Goal: Transaction & Acquisition: Purchase product/service

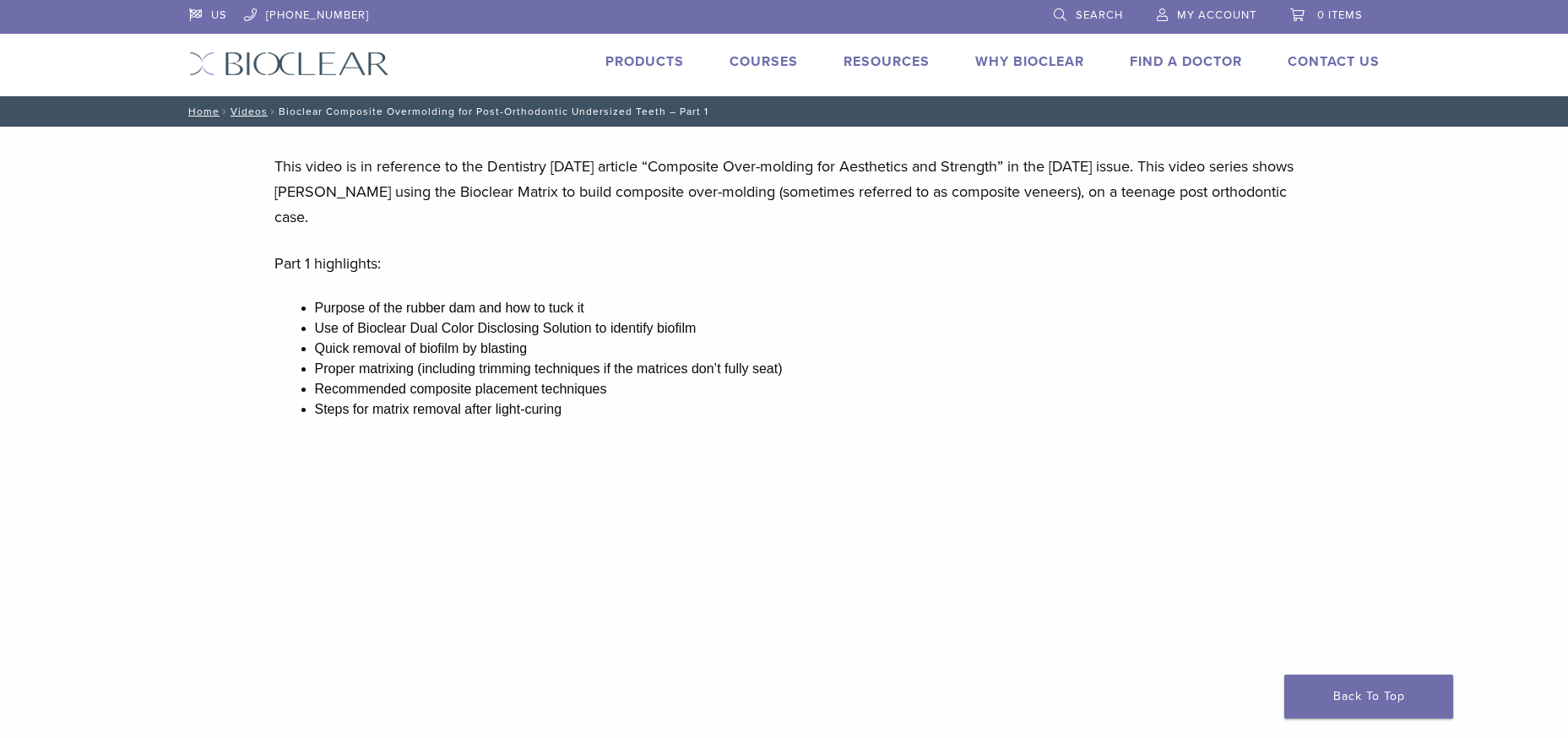
click at [664, 58] on link "Products" at bounding box center [645, 61] width 79 height 16
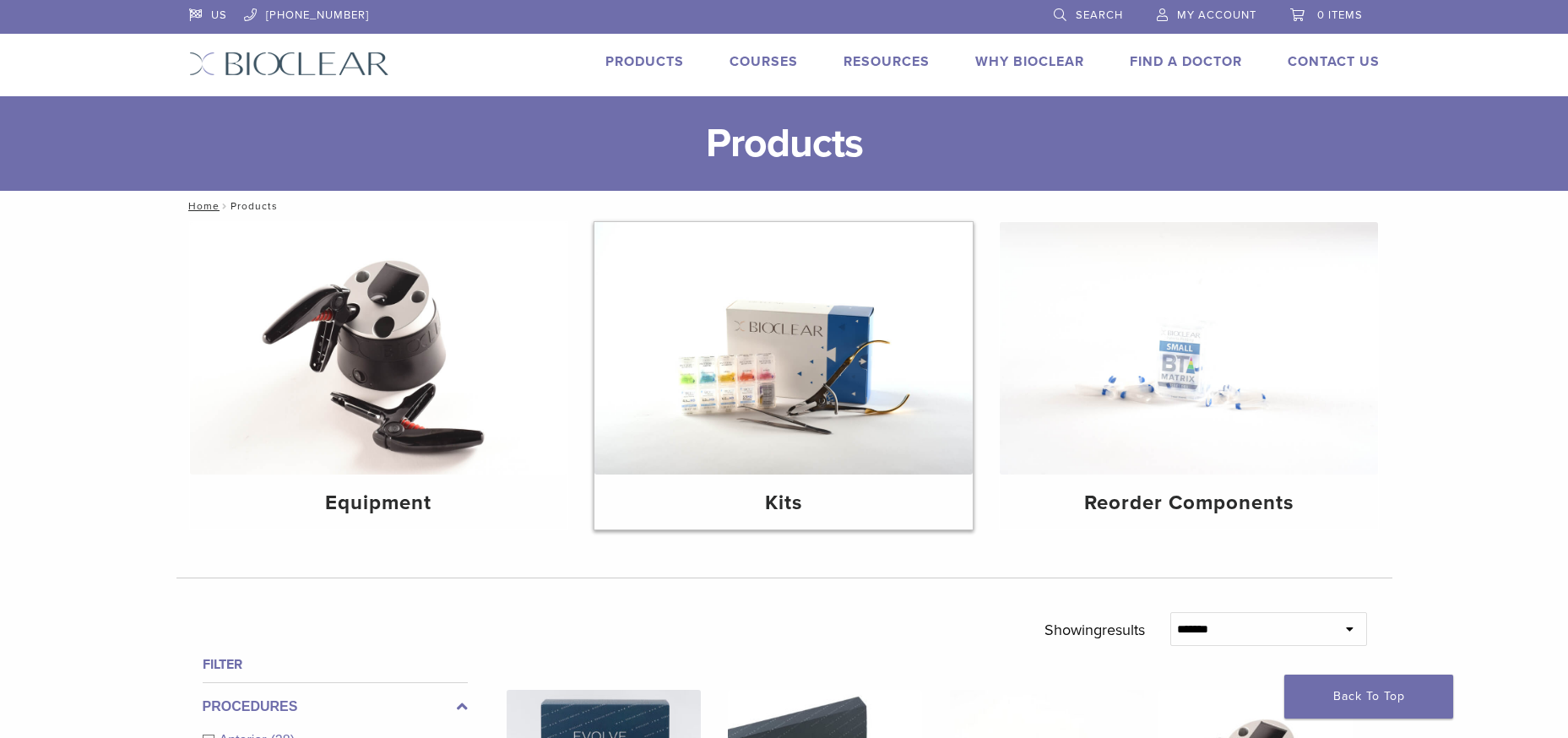
click at [821, 356] on img at bounding box center [784, 348] width 378 height 252
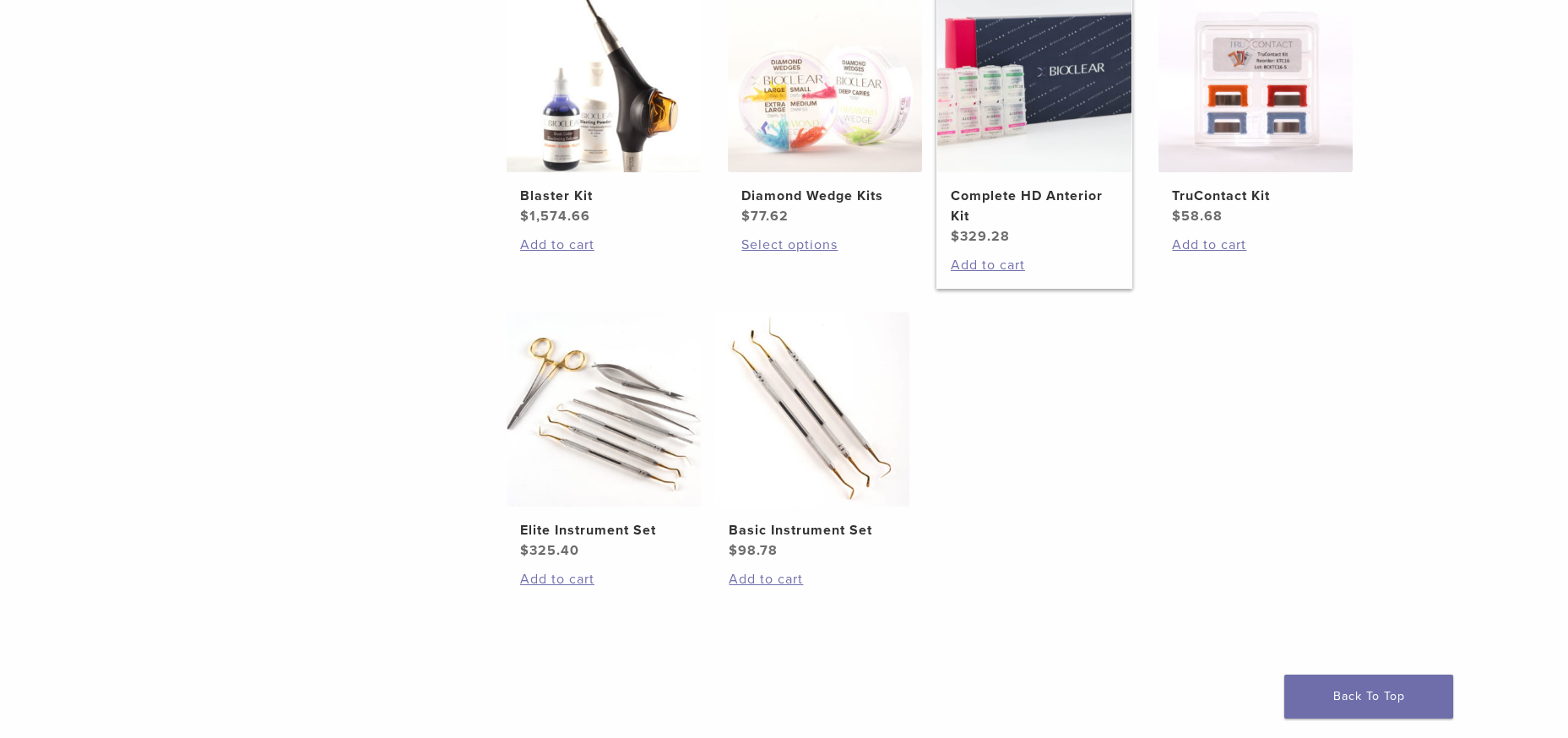
scroll to position [787, 0]
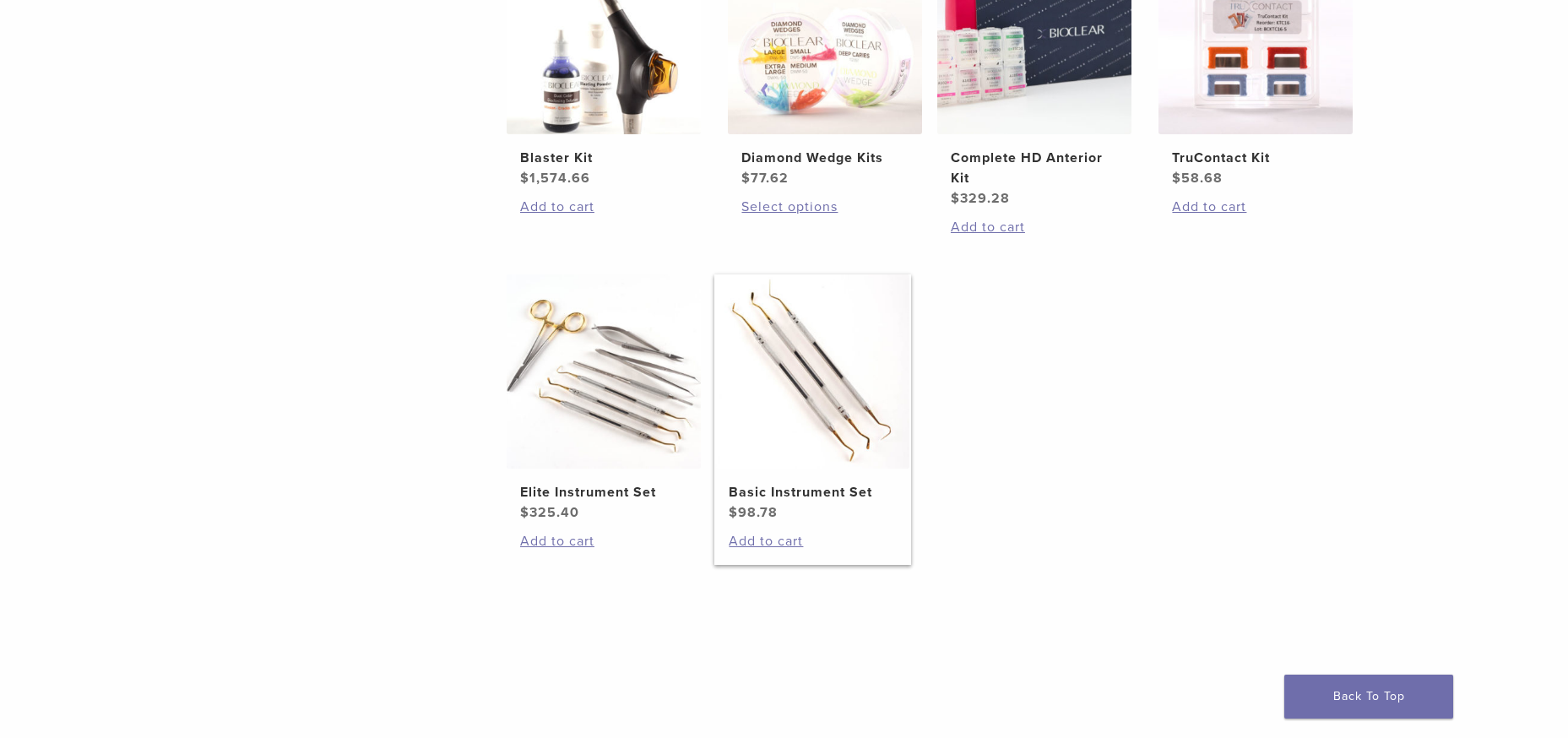
click at [810, 382] on img at bounding box center [812, 371] width 194 height 194
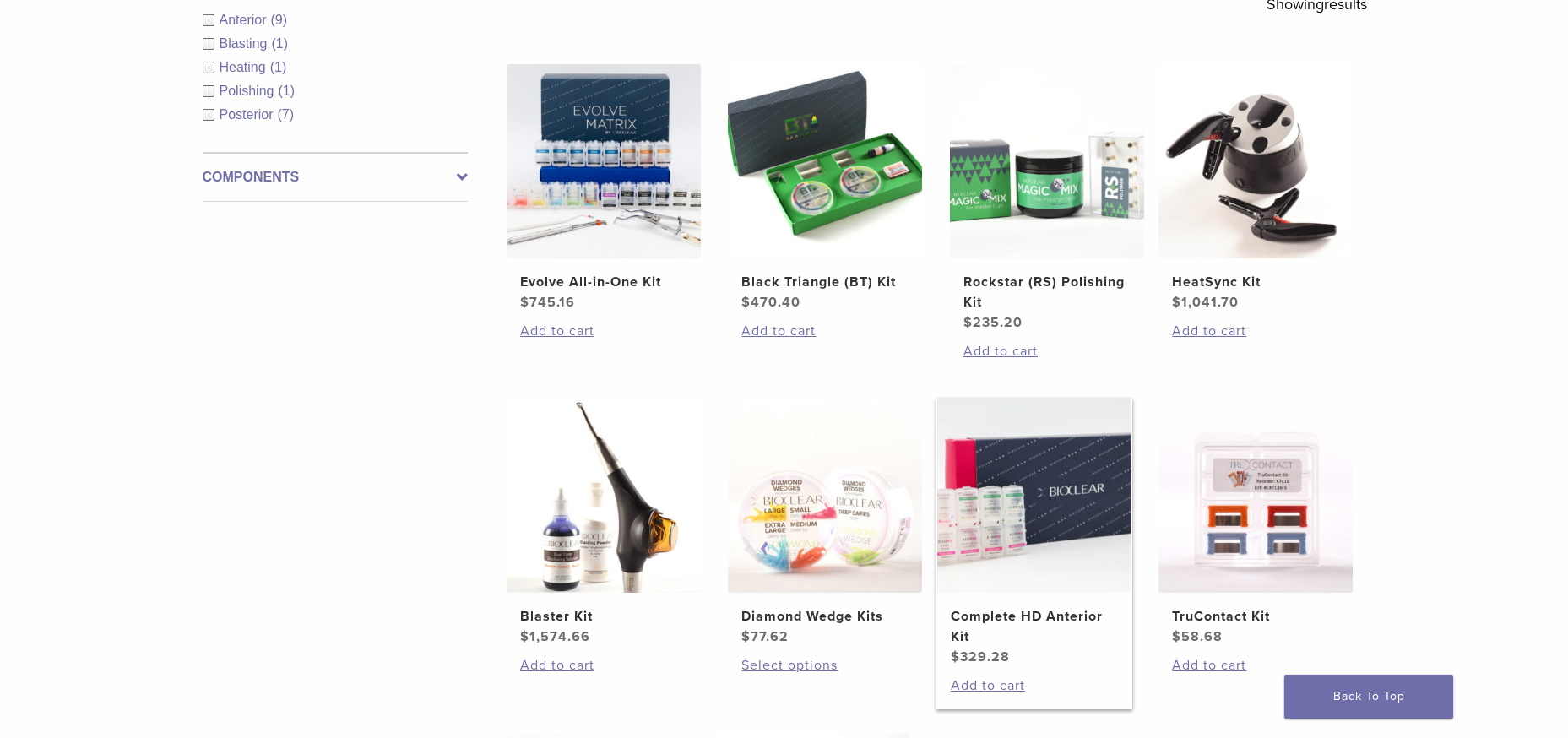
scroll to position [197, 0]
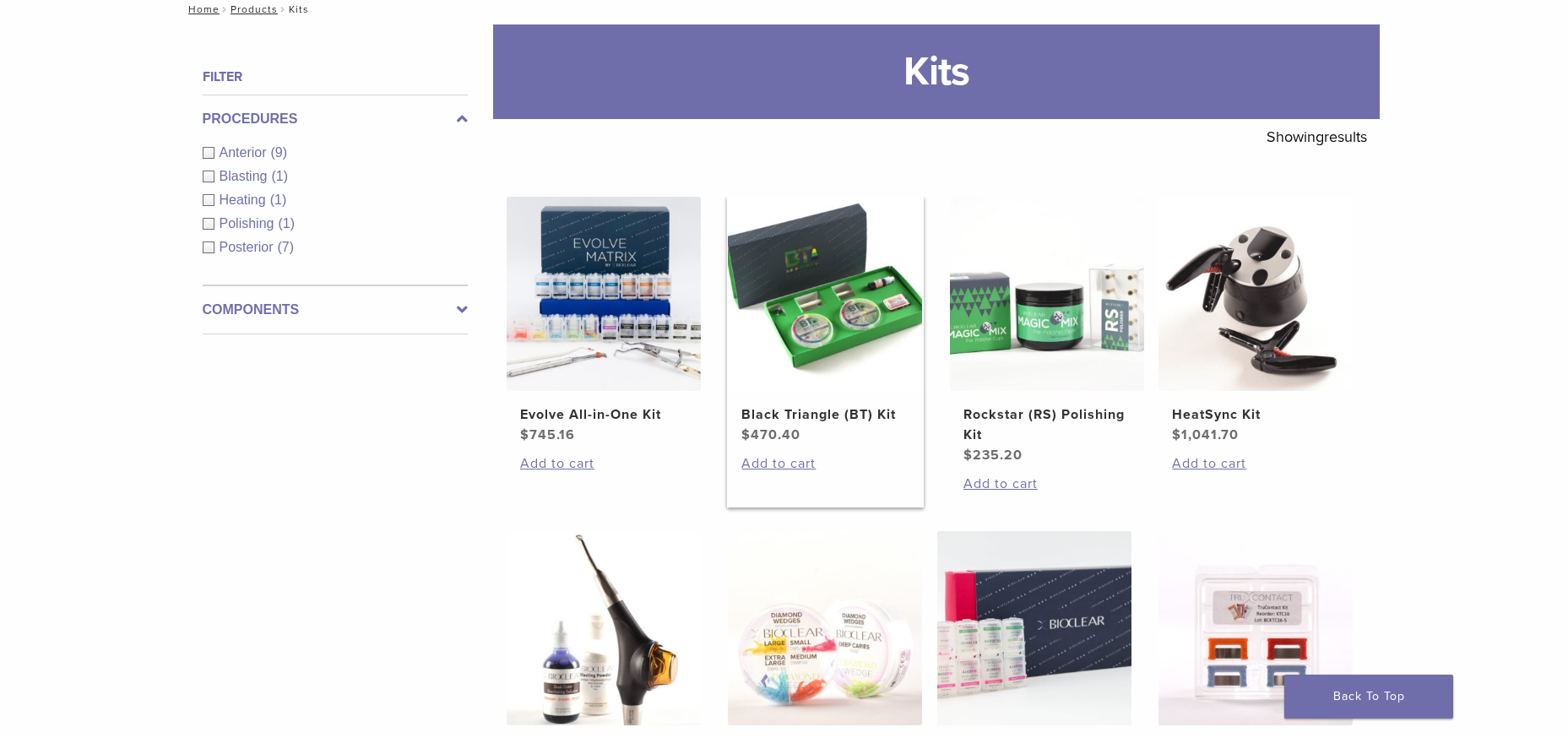
click at [850, 280] on img at bounding box center [825, 294] width 194 height 194
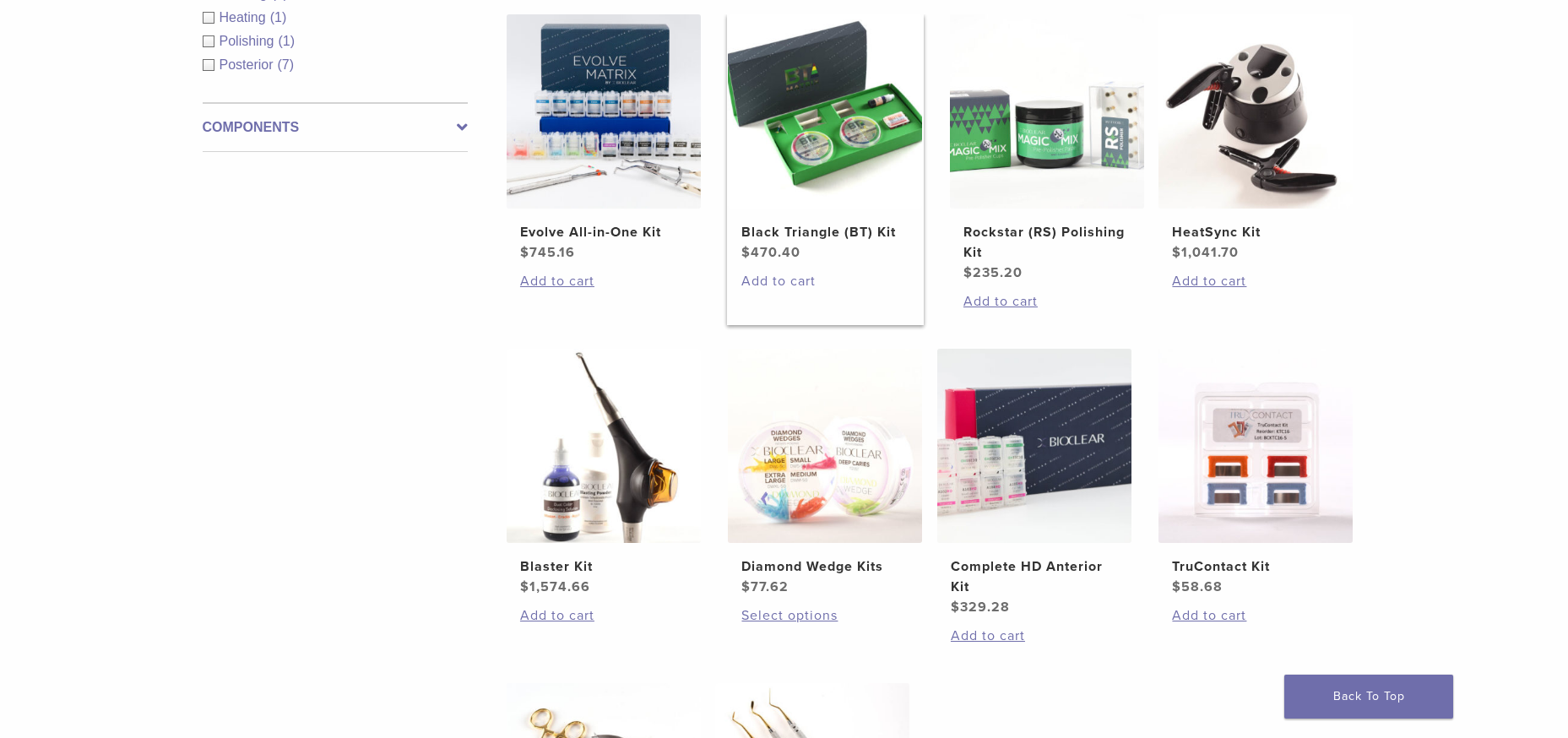
scroll to position [591, 0]
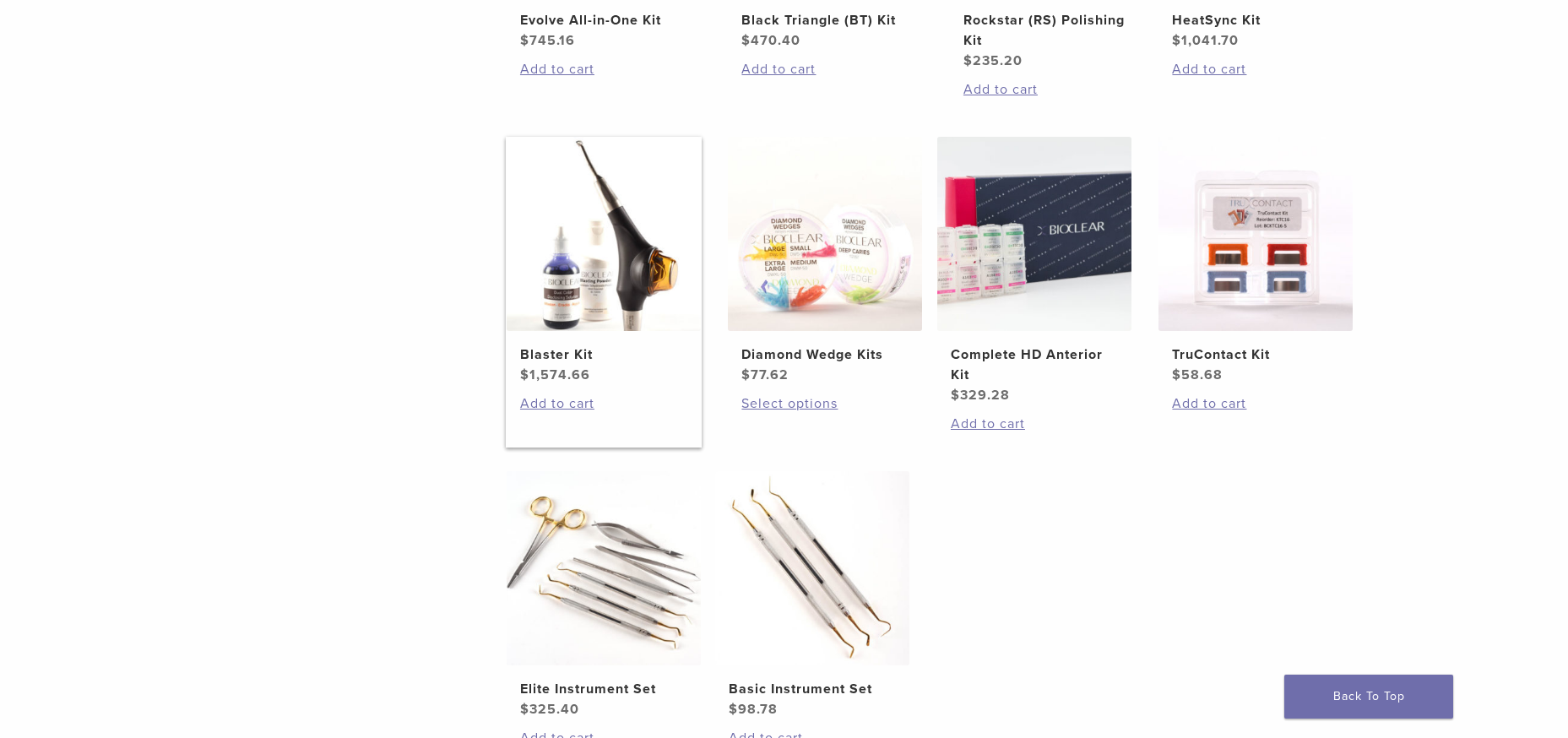
click at [611, 295] on img at bounding box center [604, 234] width 194 height 194
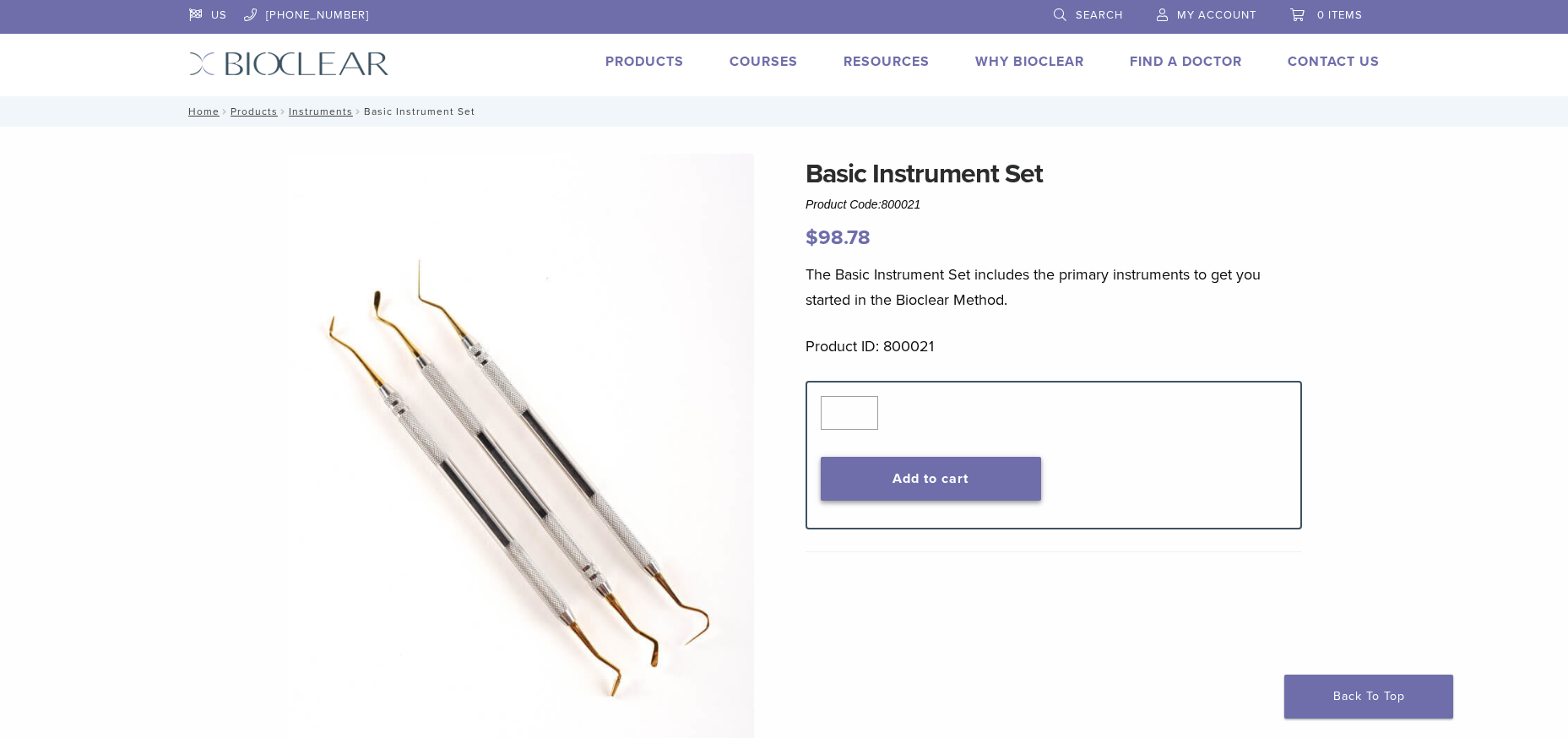
click at [938, 493] on button "Add to cart" at bounding box center [931, 479] width 220 height 44
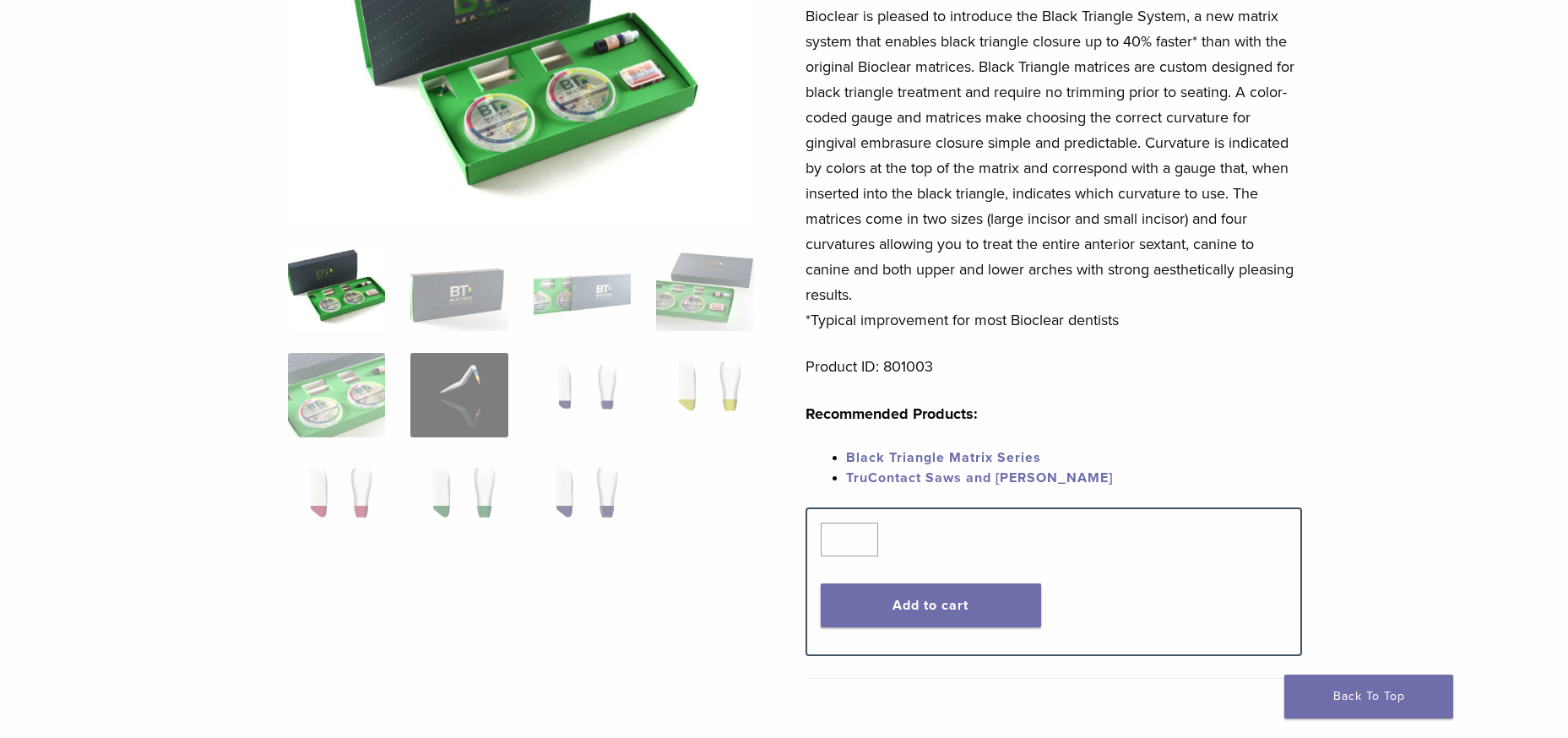
scroll to position [197, 0]
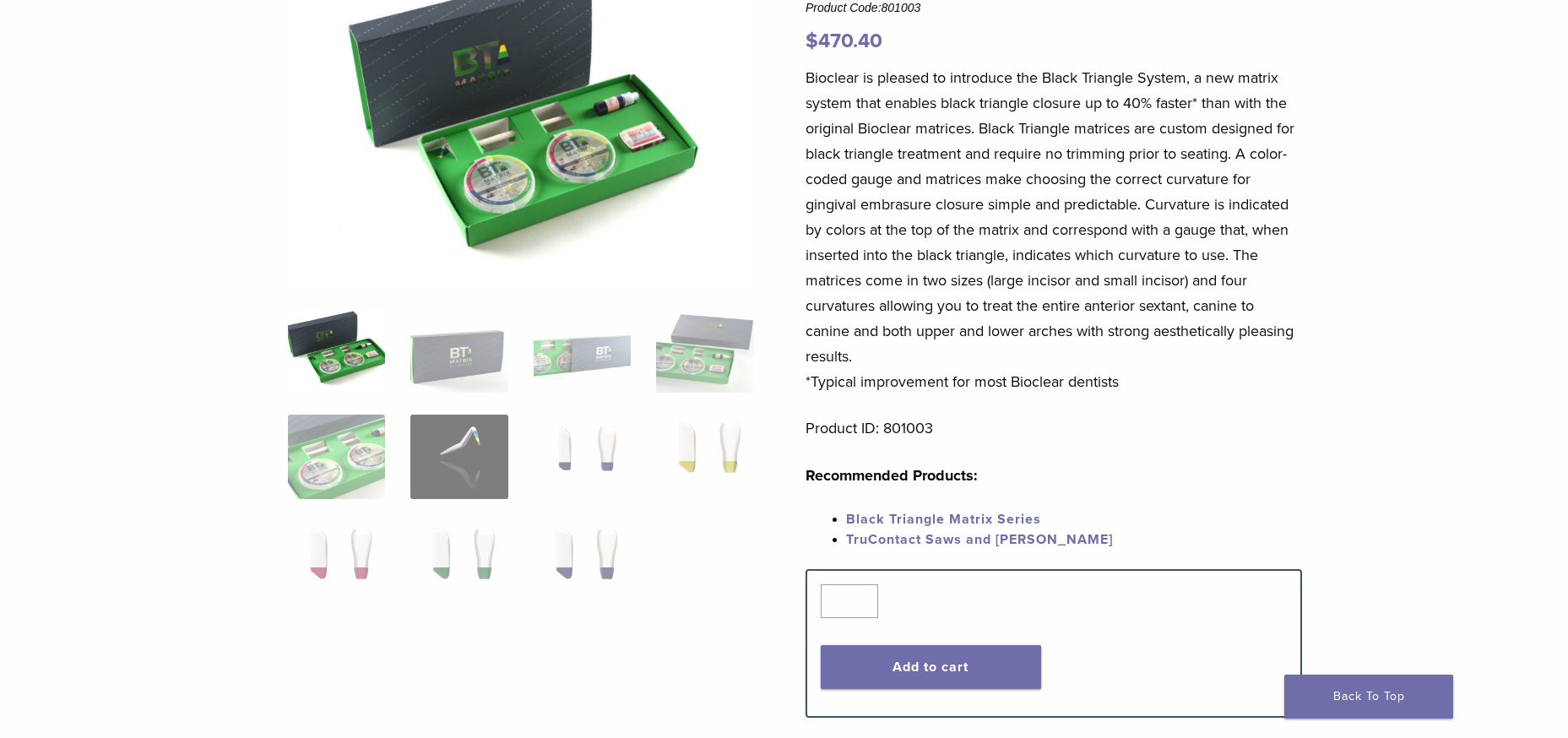
click at [915, 516] on link "Black Triangle Matrix Series" at bounding box center [943, 519] width 195 height 16
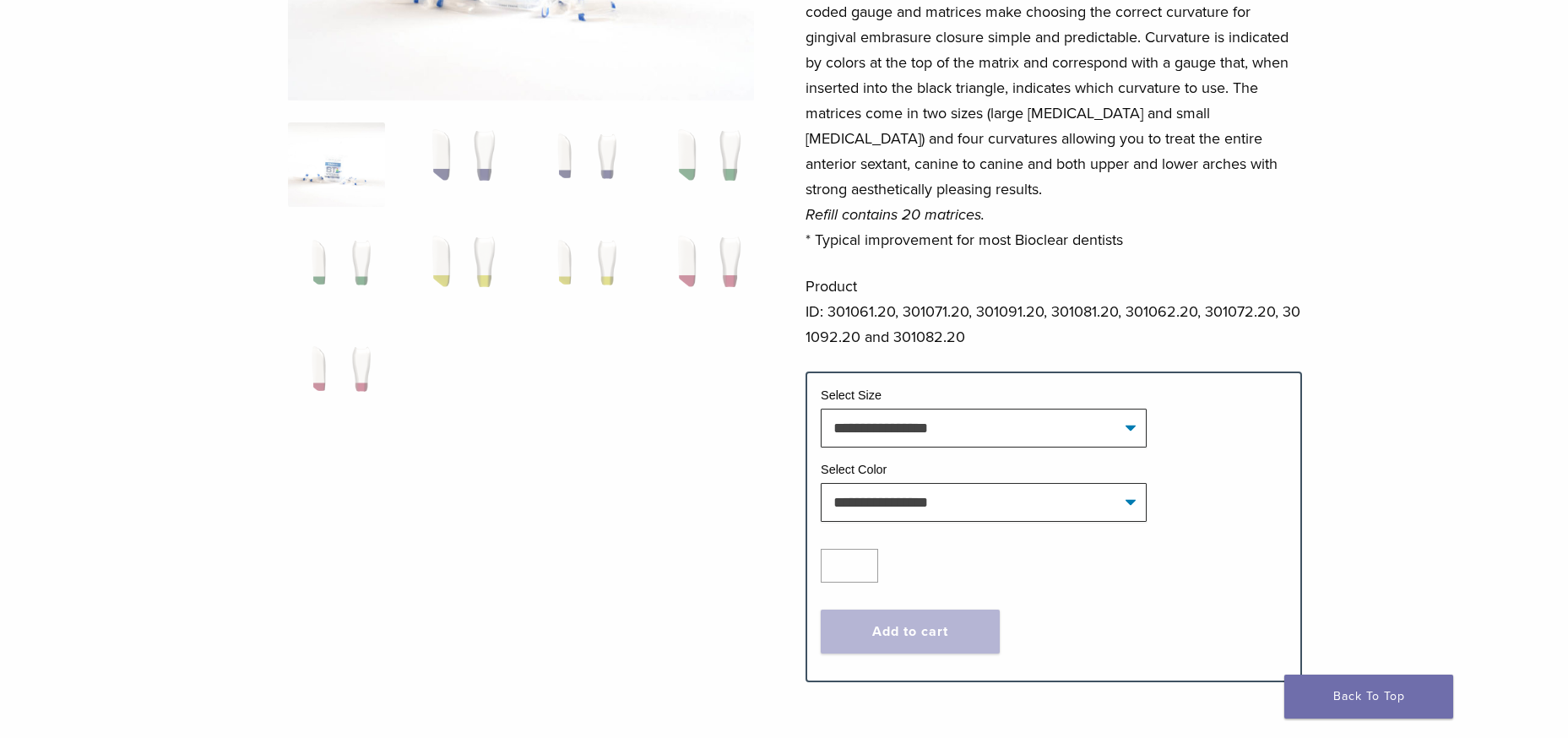
scroll to position [395, 0]
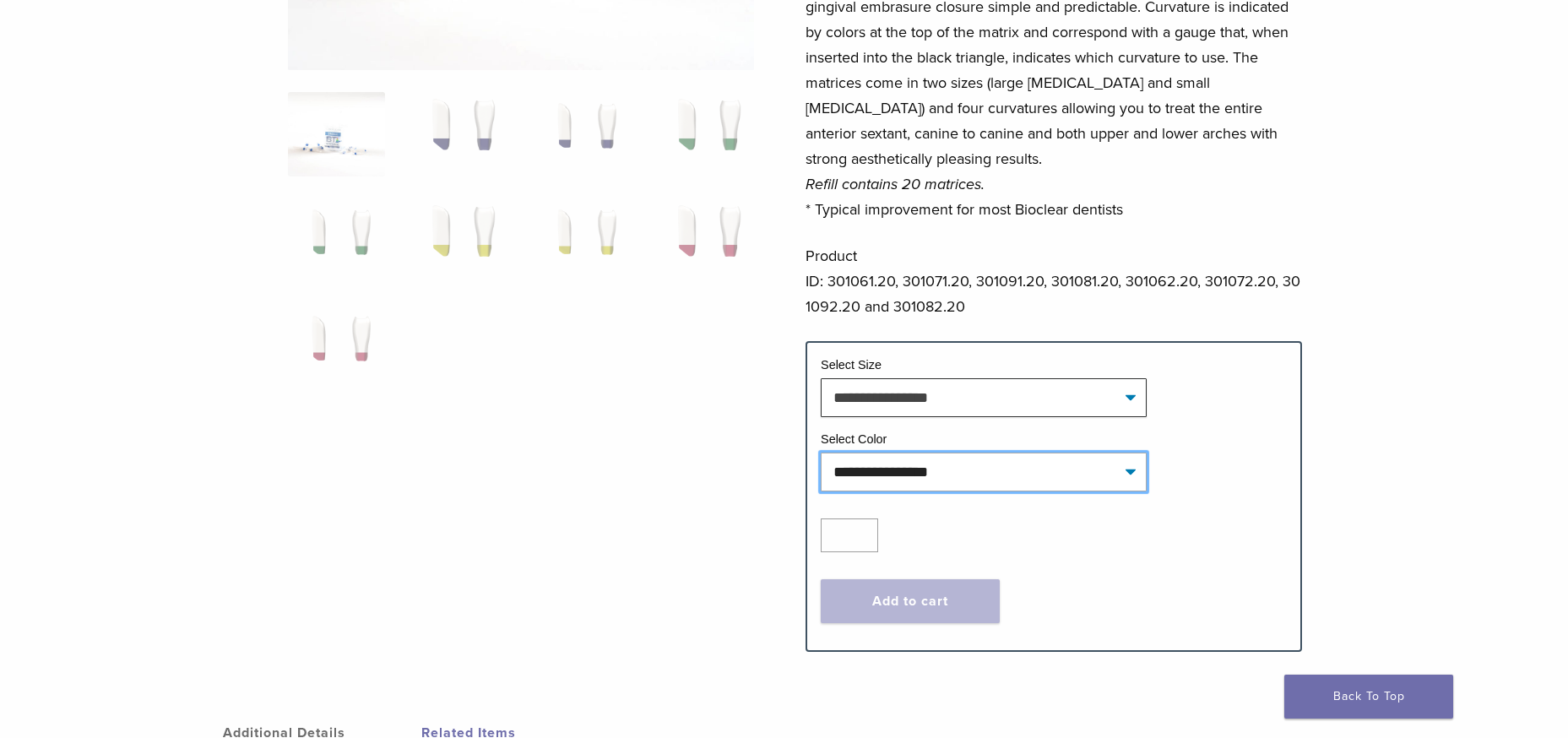
click at [1061, 455] on select "**********" at bounding box center [984, 472] width 326 height 39
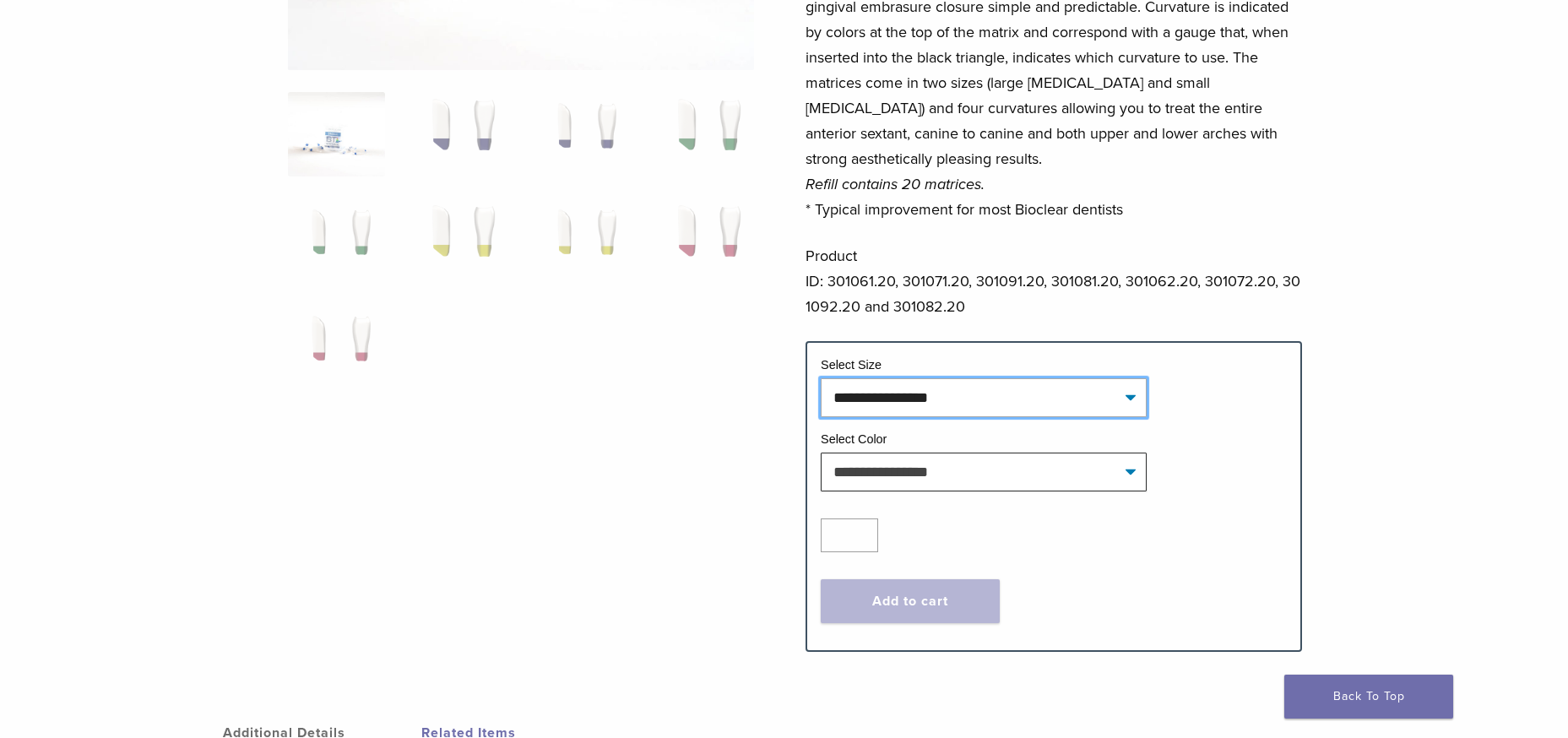
click at [954, 387] on select "**********" at bounding box center [984, 397] width 326 height 39
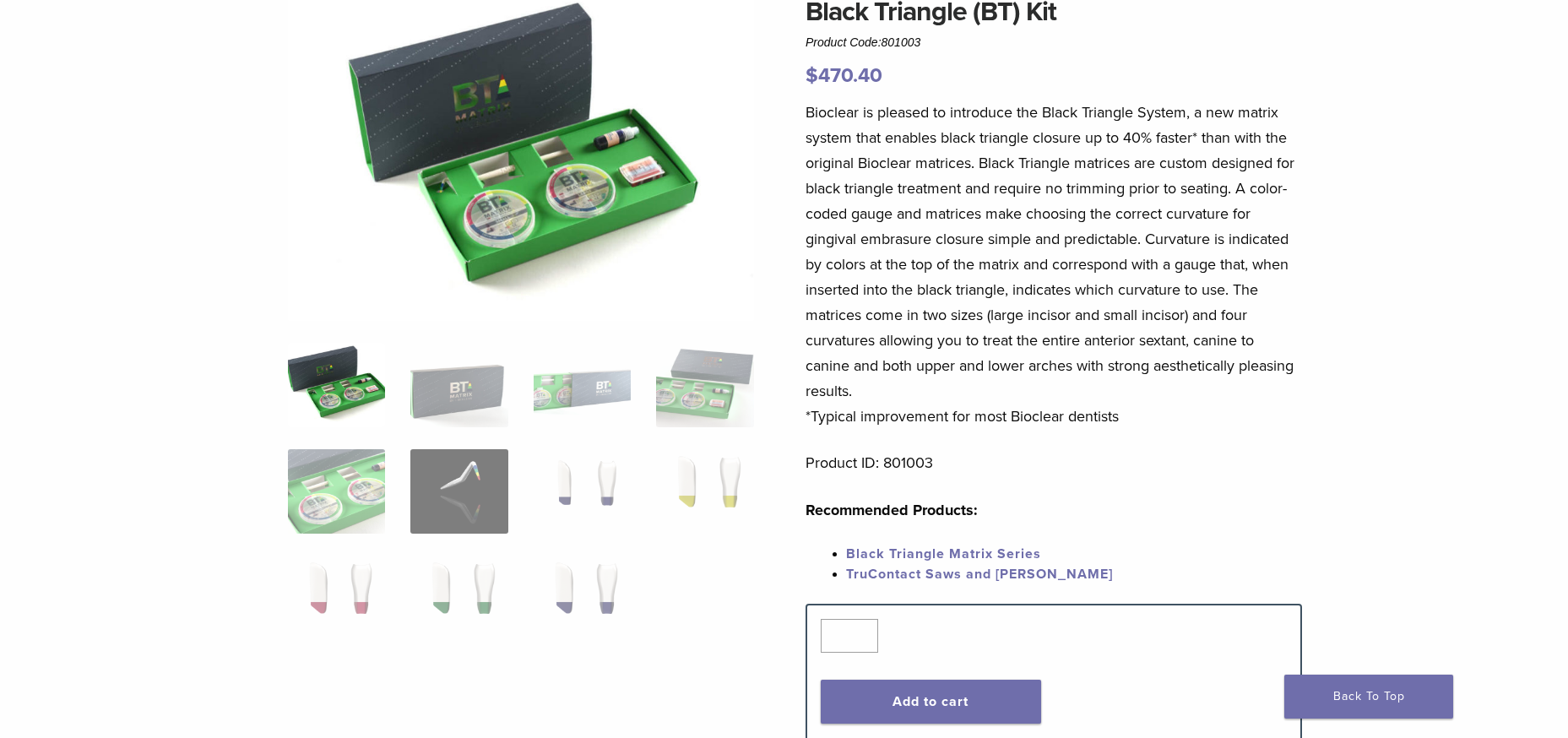
scroll to position [197, 0]
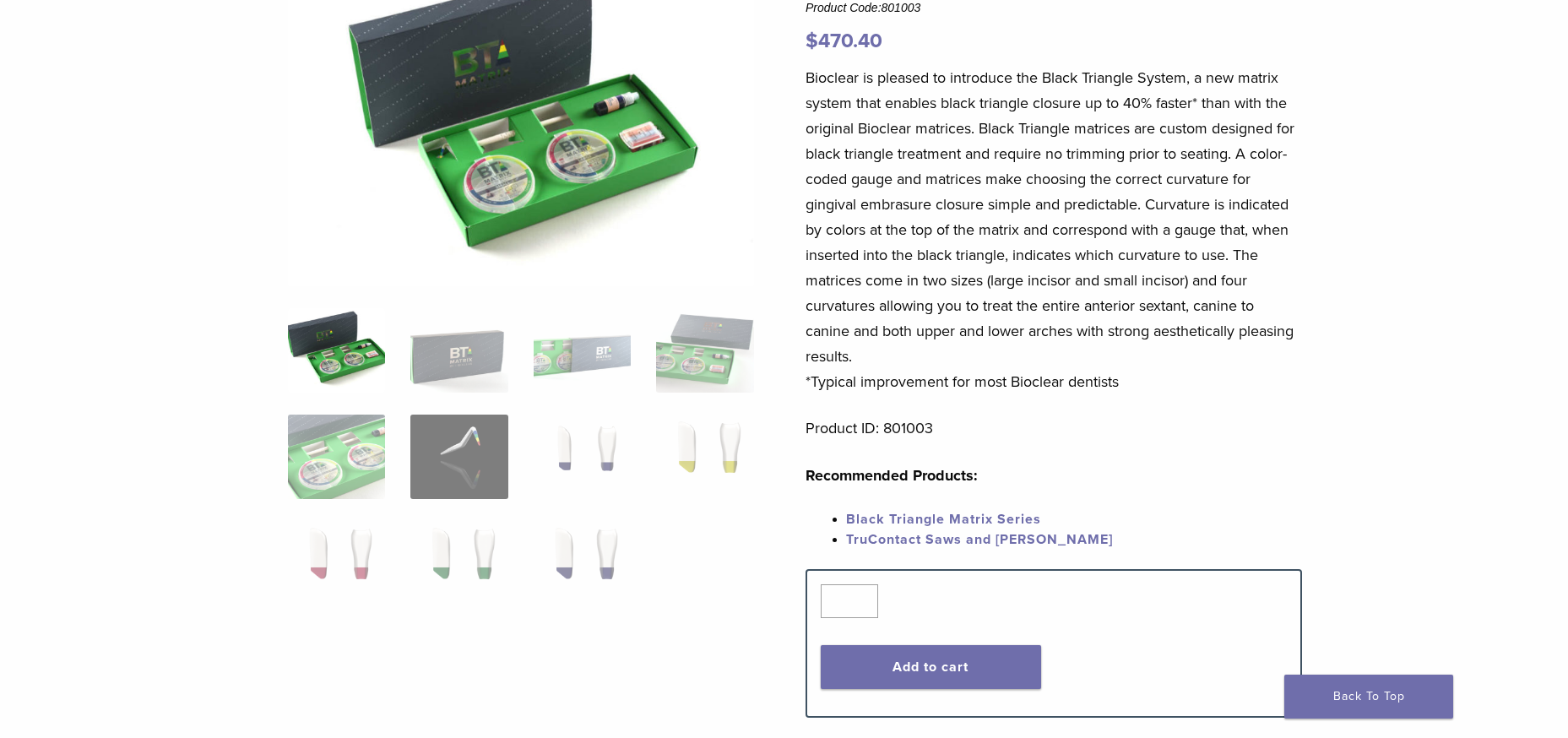
click at [522, 132] on img at bounding box center [521, 121] width 466 height 330
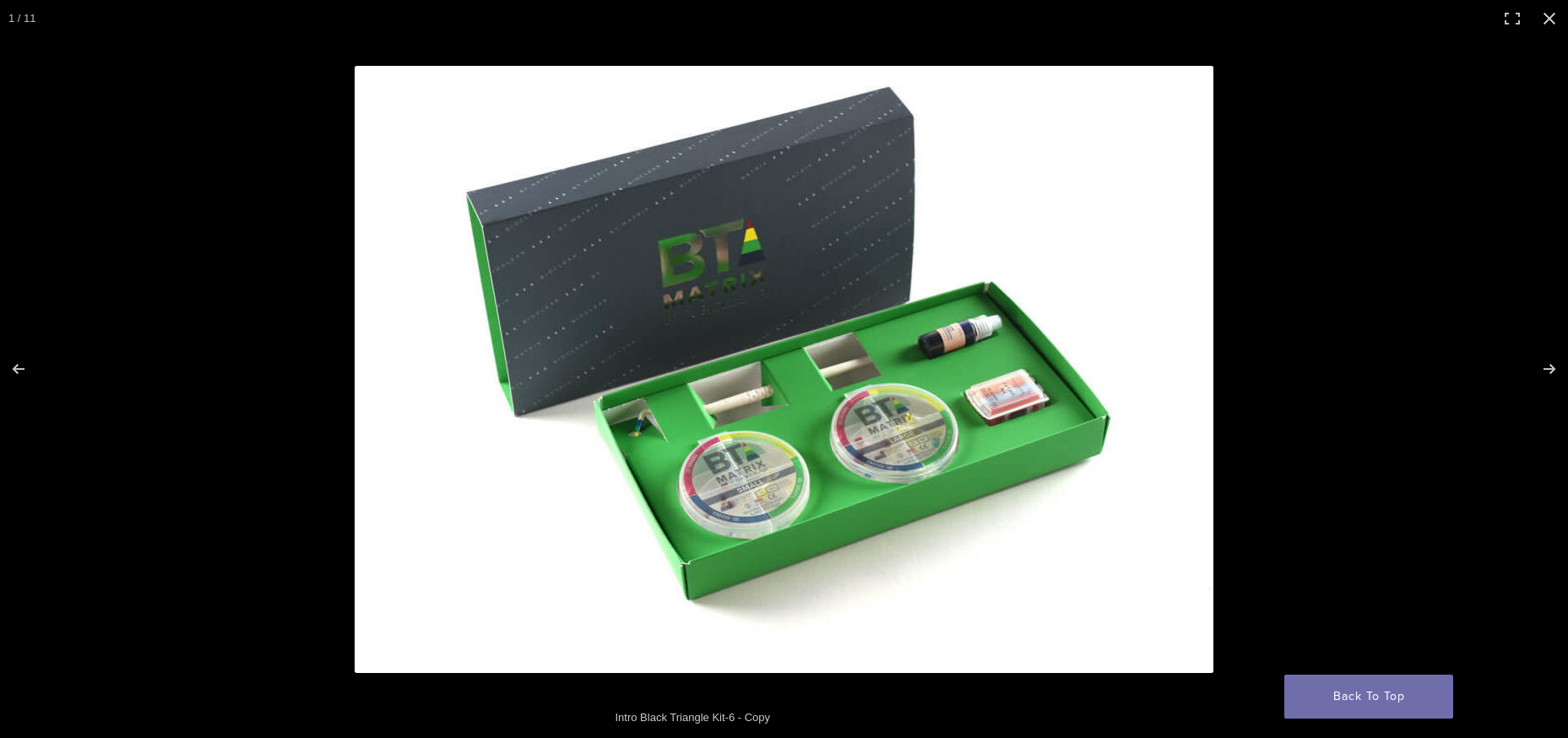
click at [951, 342] on img at bounding box center [784, 369] width 859 height 607
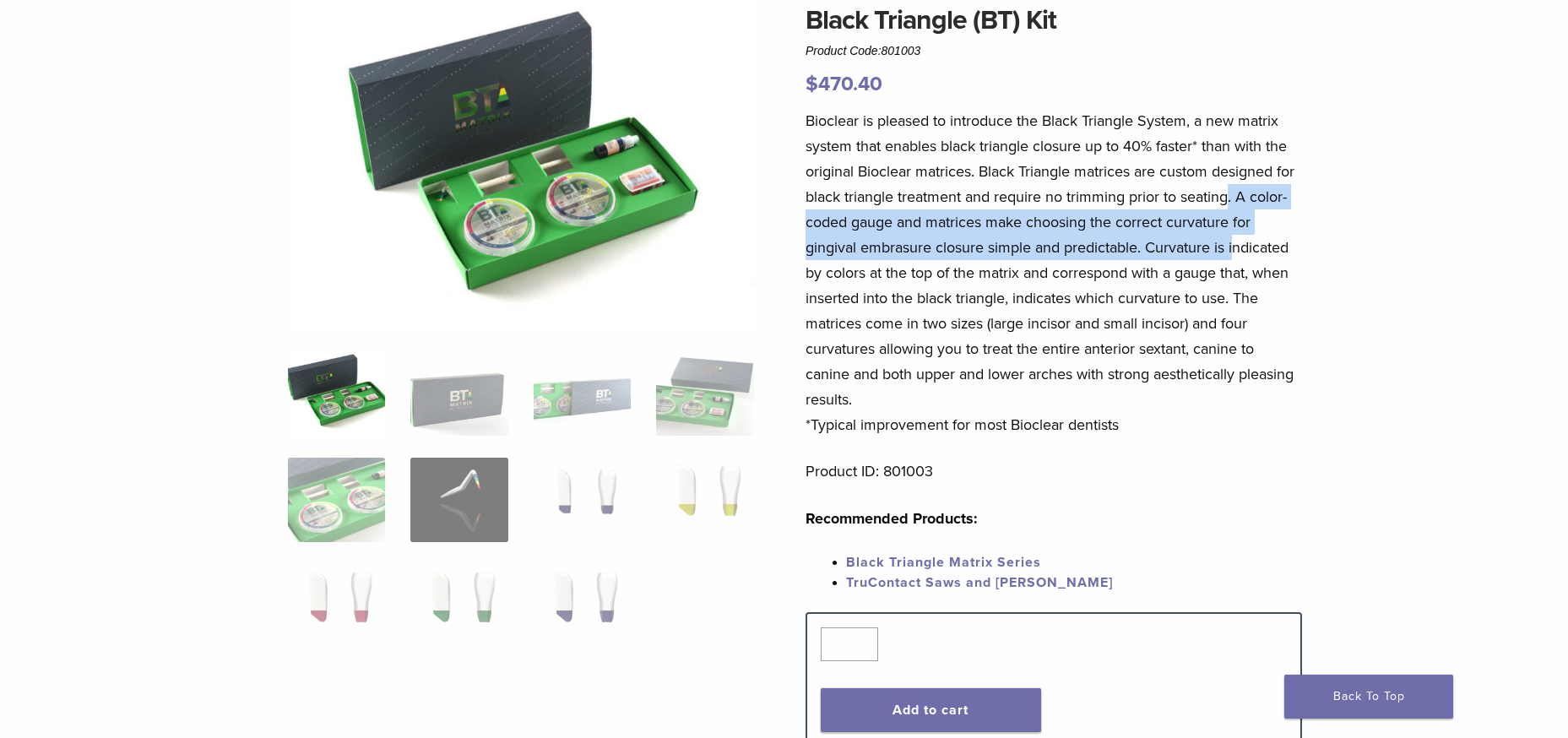
drag, startPoint x: 1233, startPoint y: 200, endPoint x: 1237, endPoint y: 237, distance: 37.2
click at [1237, 237] on p "Bioclear is pleased to introduce the Black Triangle System, a new matrix system…" at bounding box center [1053, 273] width 496 height 330
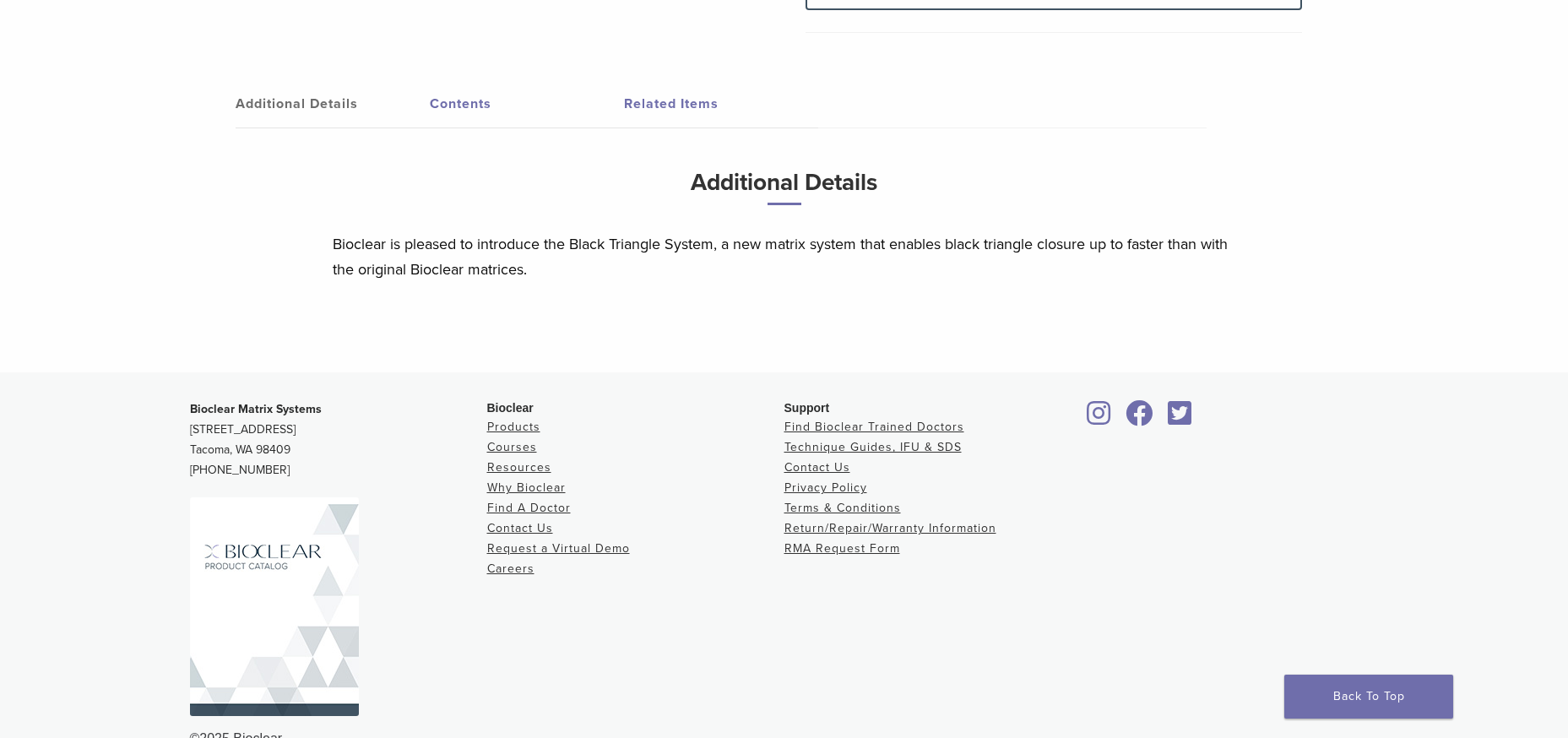
scroll to position [942, 0]
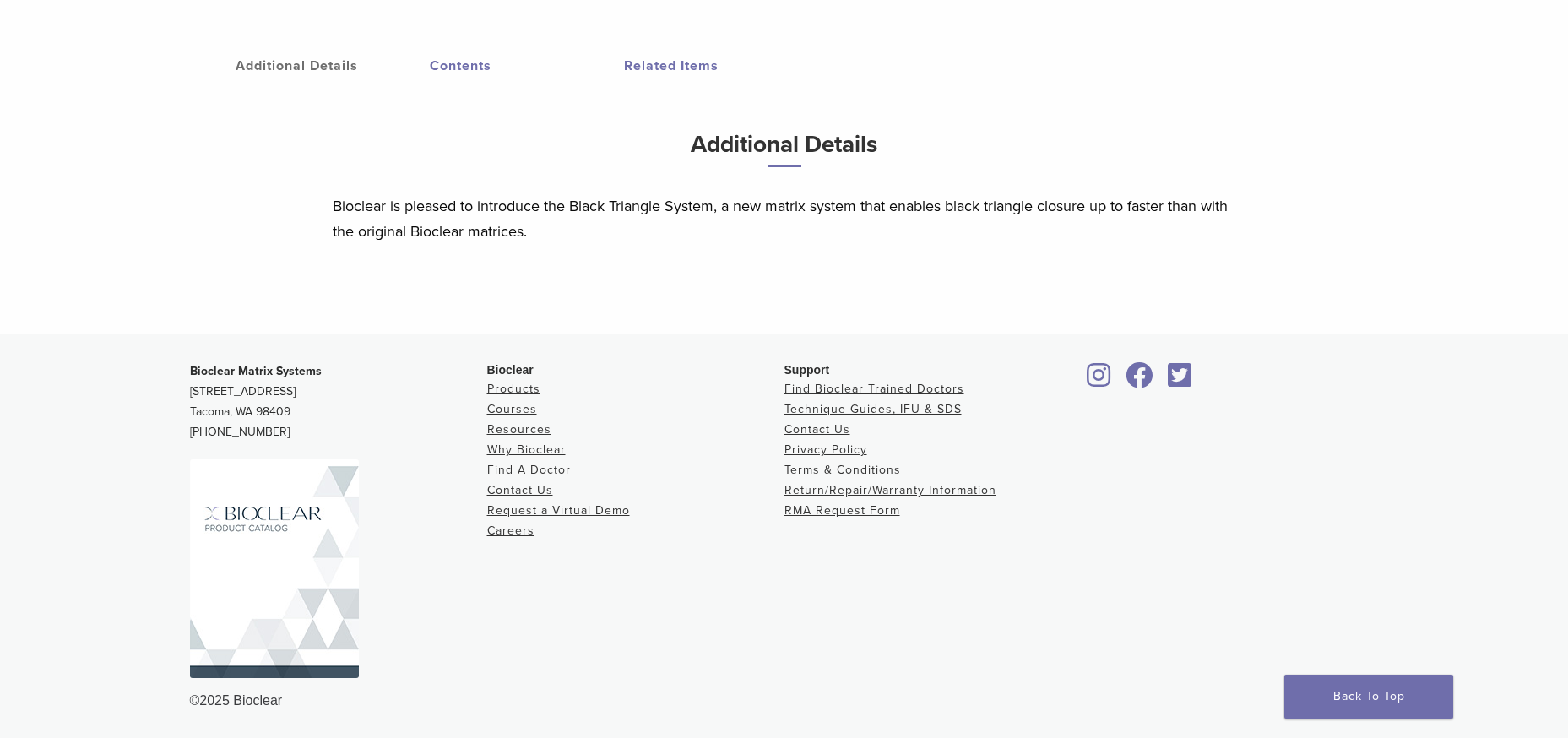
click at [533, 467] on link "Find A Doctor" at bounding box center [529, 469] width 83 height 15
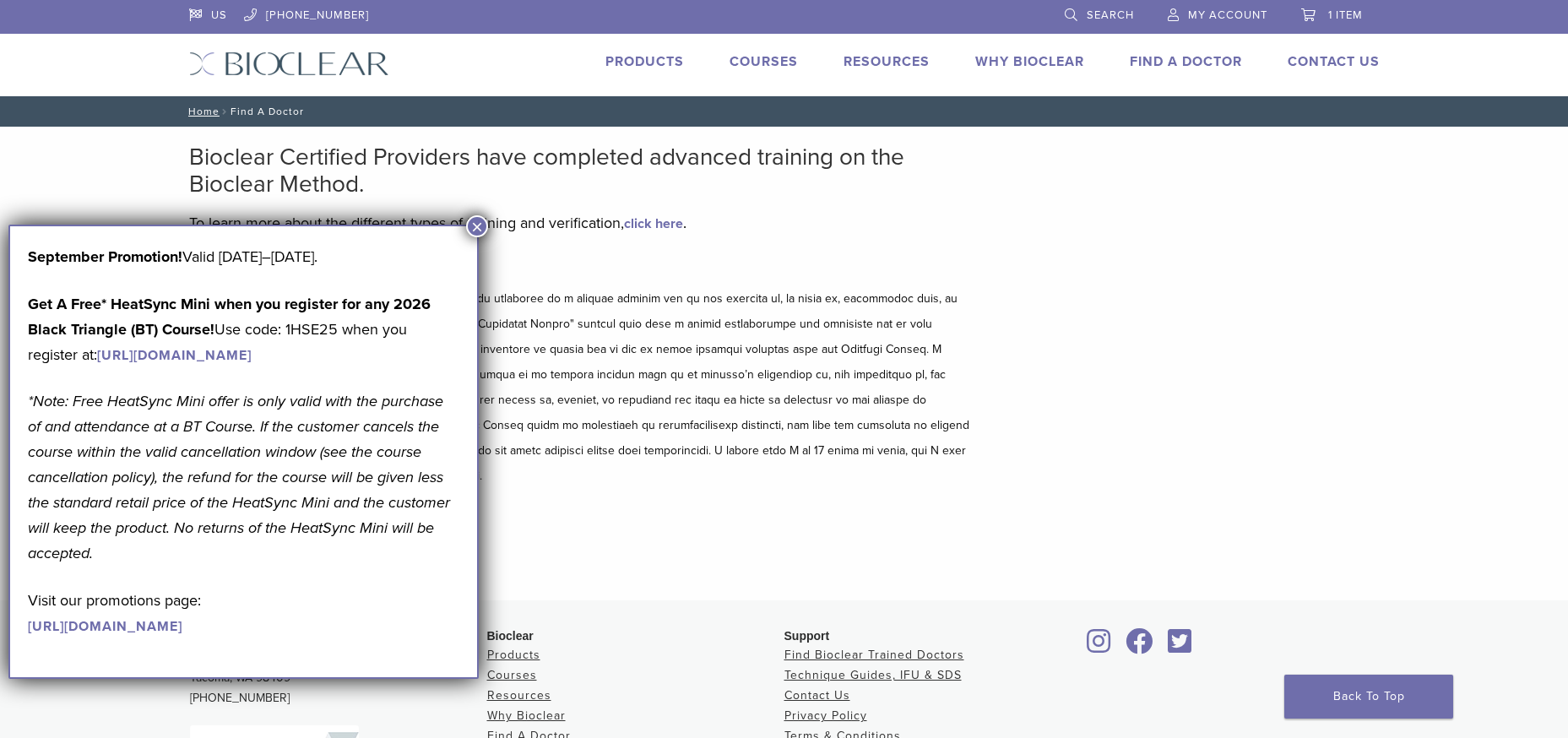
click at [466, 223] on button "×" at bounding box center [476, 225] width 22 height 22
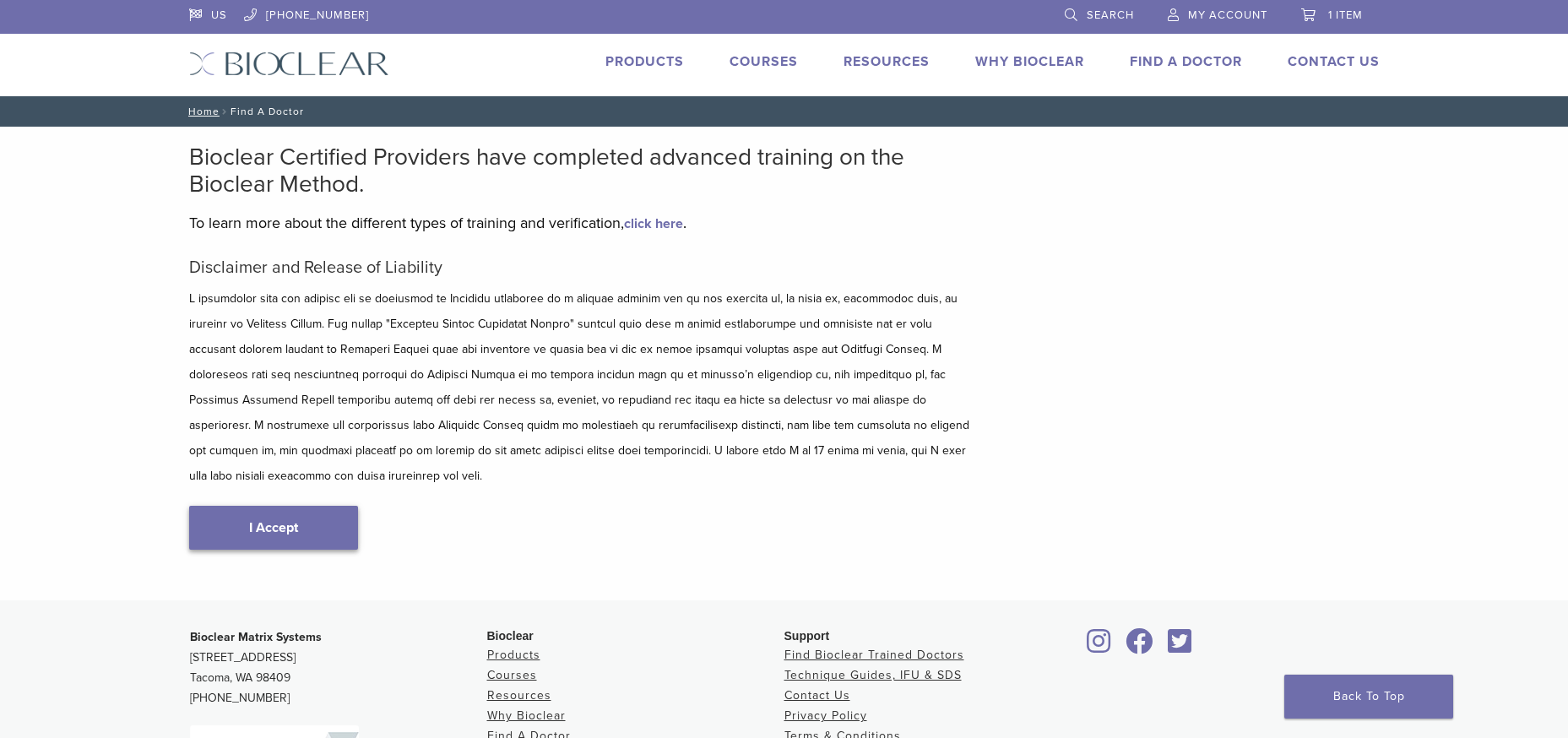
click at [277, 506] on link "I Accept" at bounding box center [273, 527] width 169 height 44
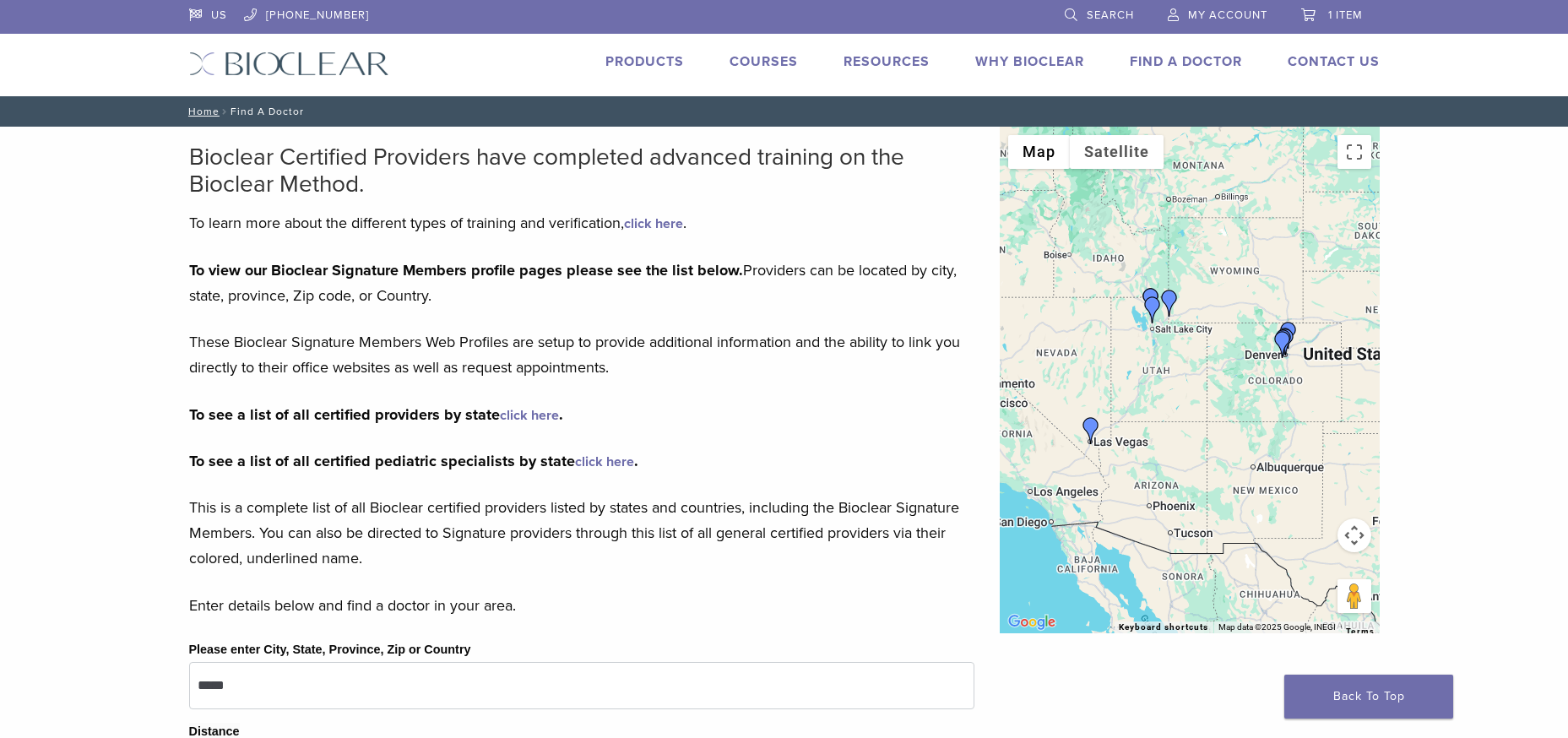
click at [1144, 331] on div at bounding box center [1190, 380] width 380 height 506
click at [591, 459] on link "click here" at bounding box center [605, 461] width 59 height 16
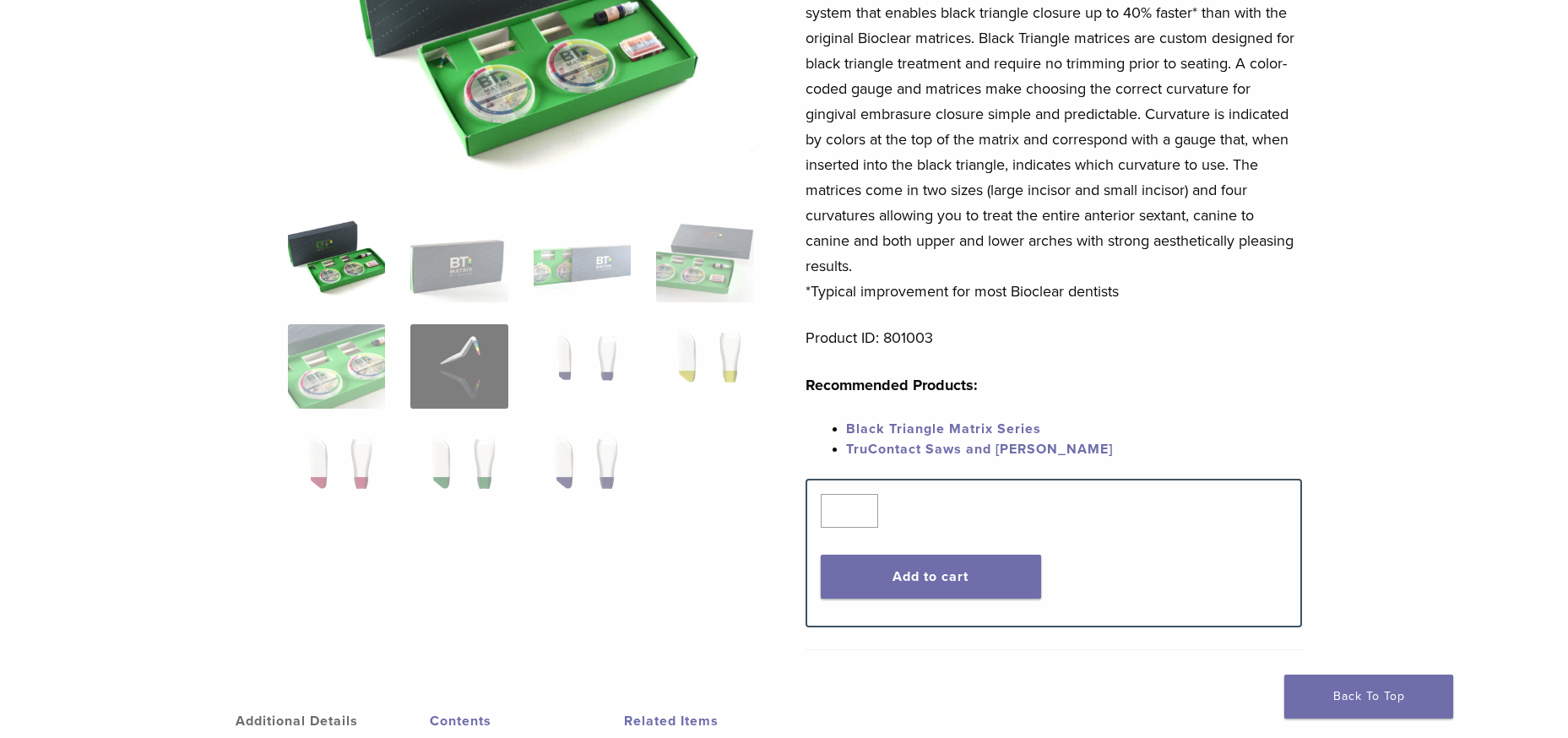
scroll to position [395, 0]
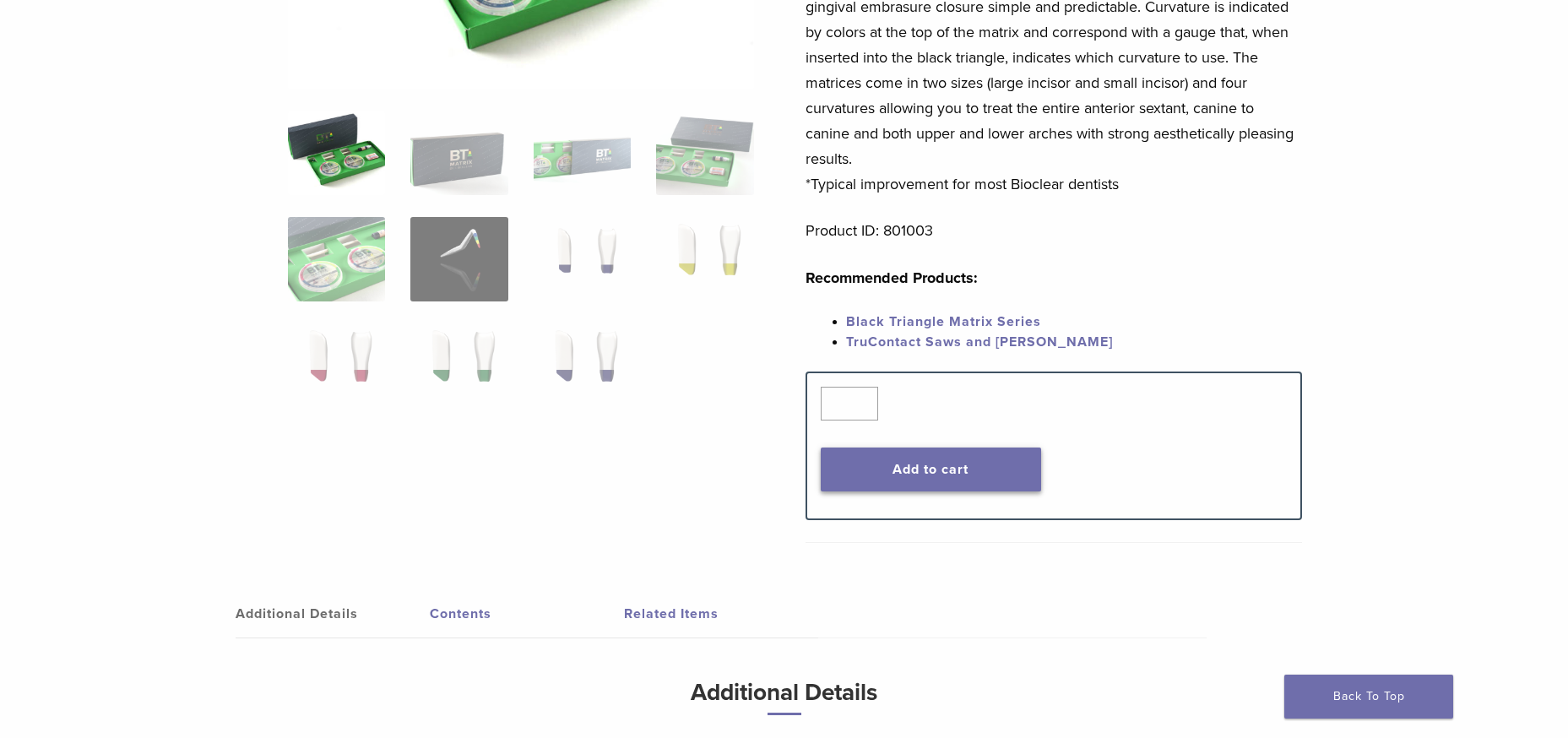
click at [920, 468] on button "Add to cart" at bounding box center [931, 469] width 220 height 44
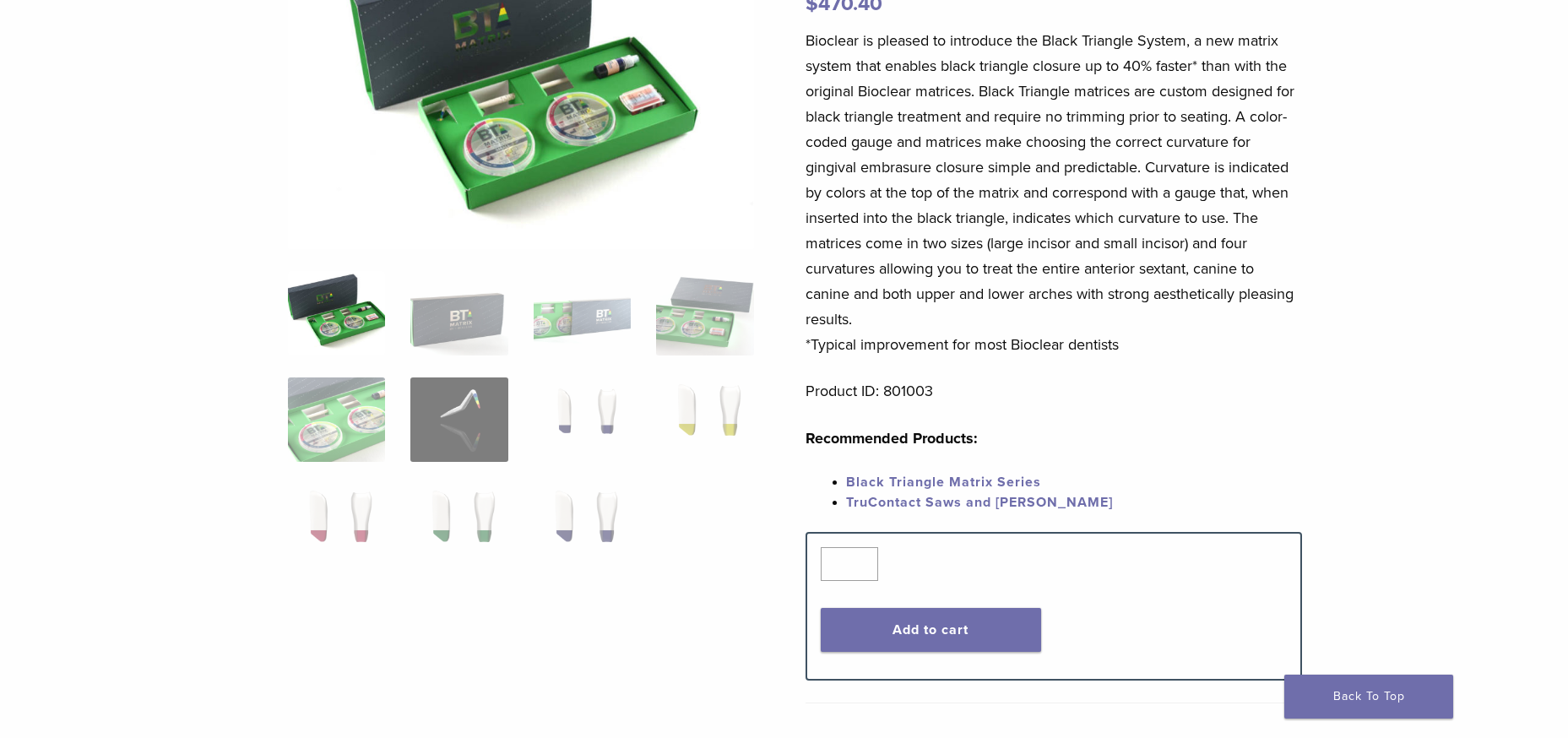
scroll to position [197, 0]
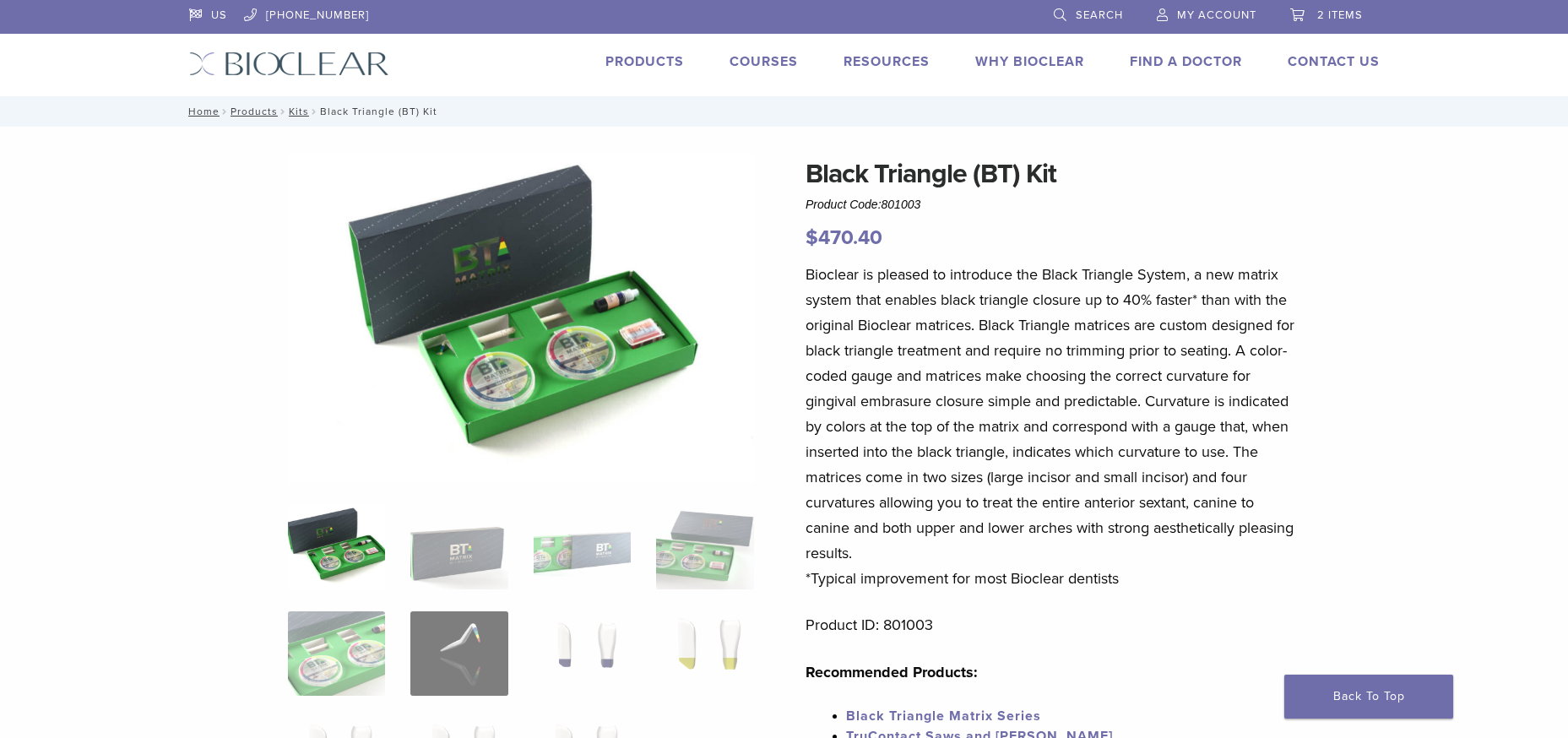
scroll to position [181, 0]
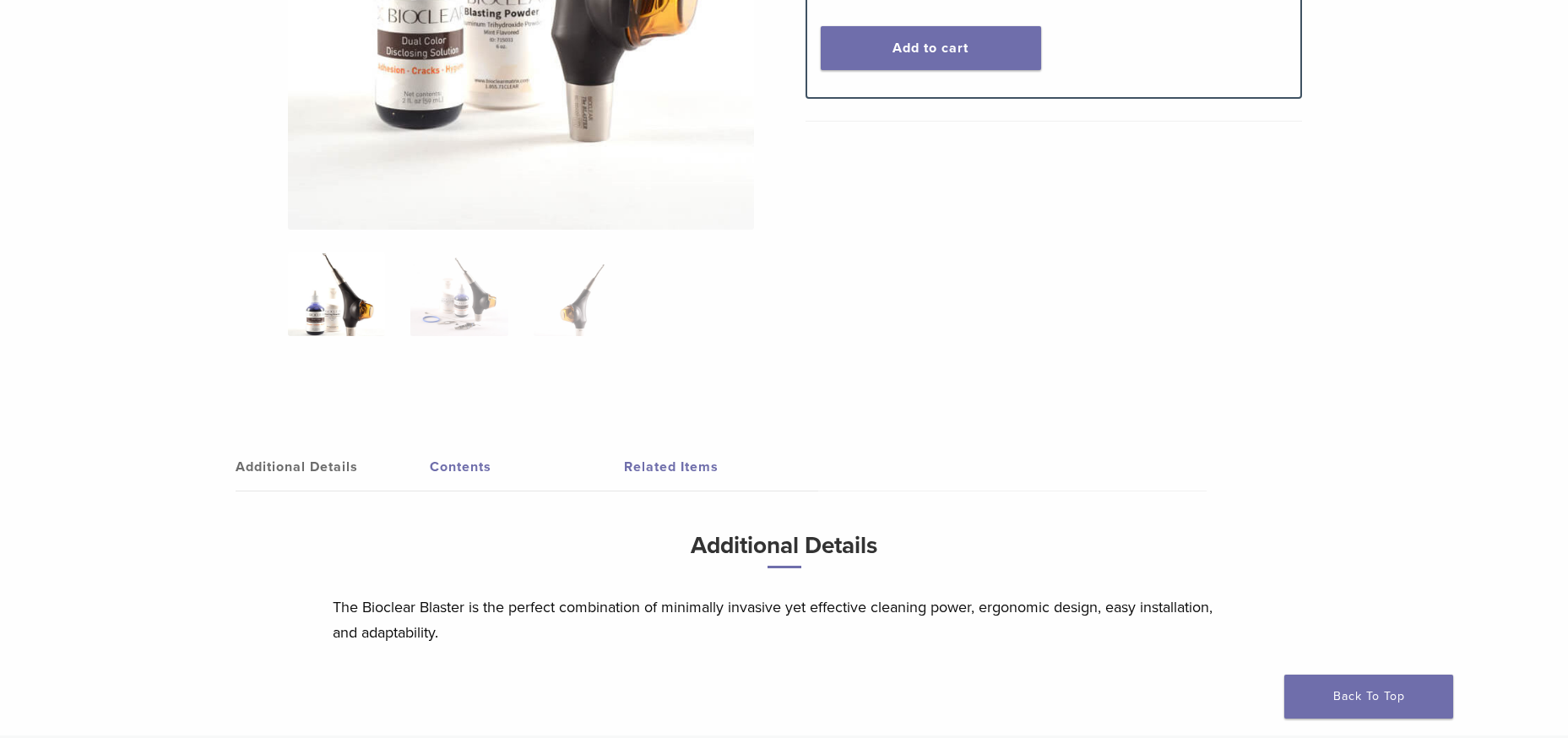
scroll to position [591, 0]
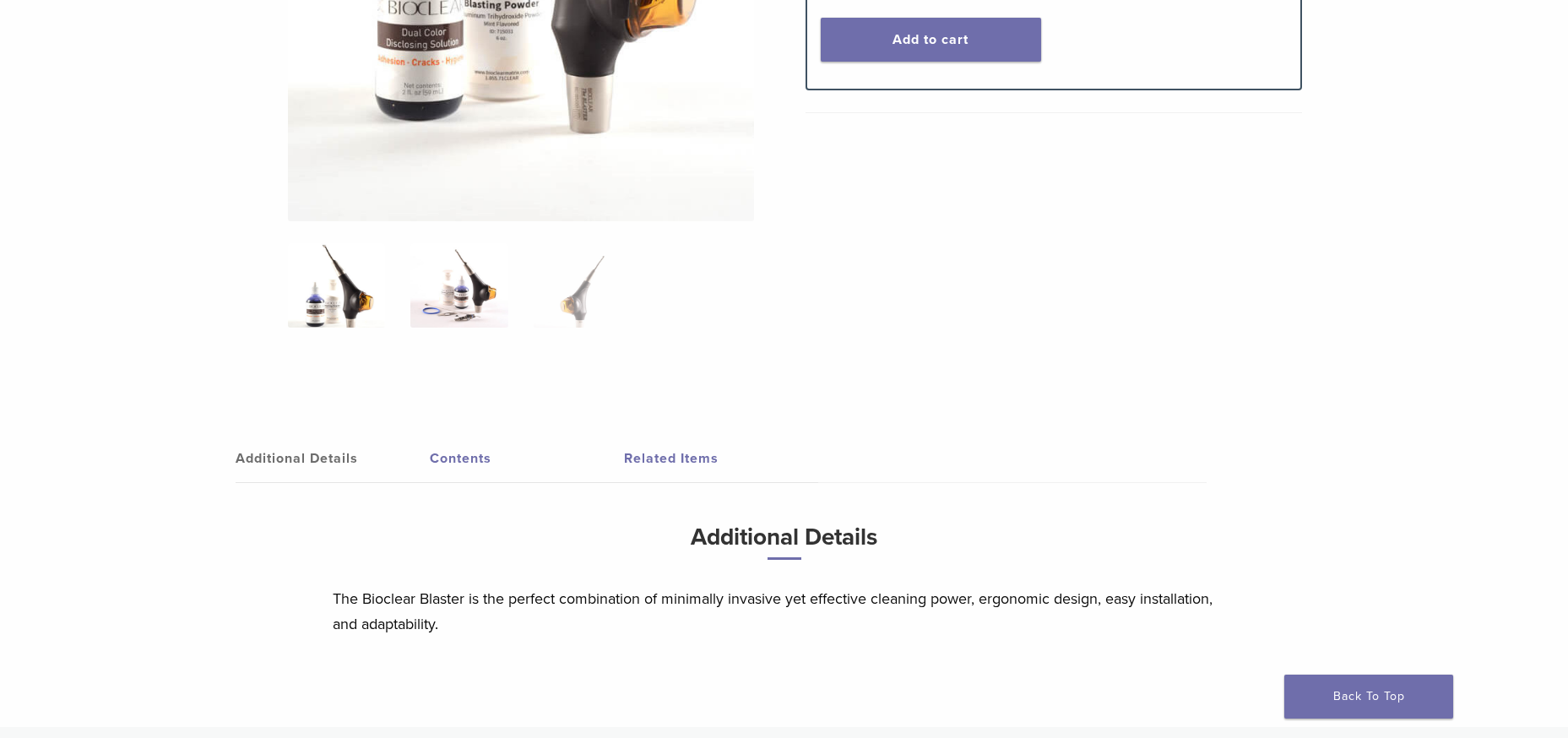
click at [483, 317] on img at bounding box center [459, 284] width 97 height 84
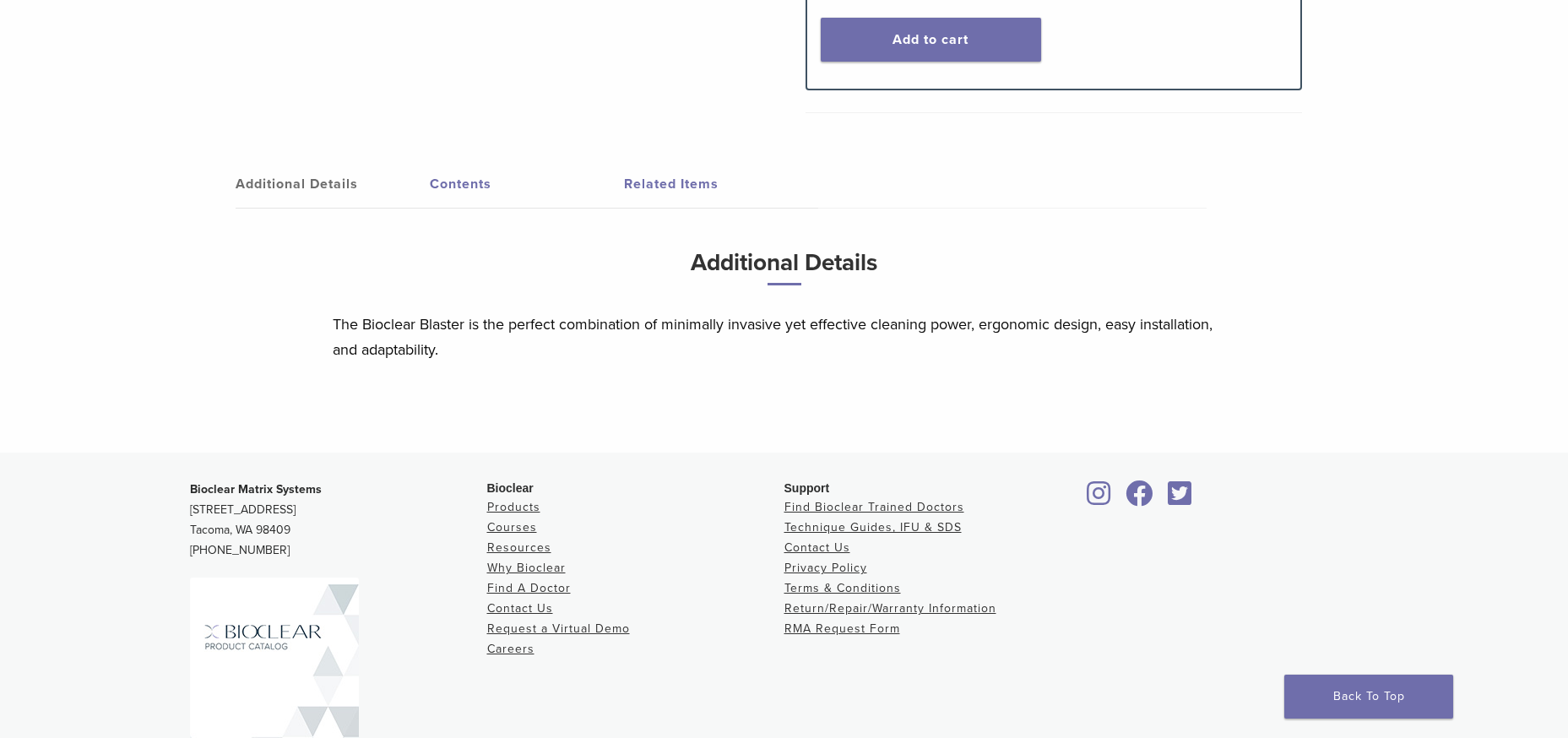
click at [671, 183] on link "Related Items" at bounding box center [721, 184] width 194 height 48
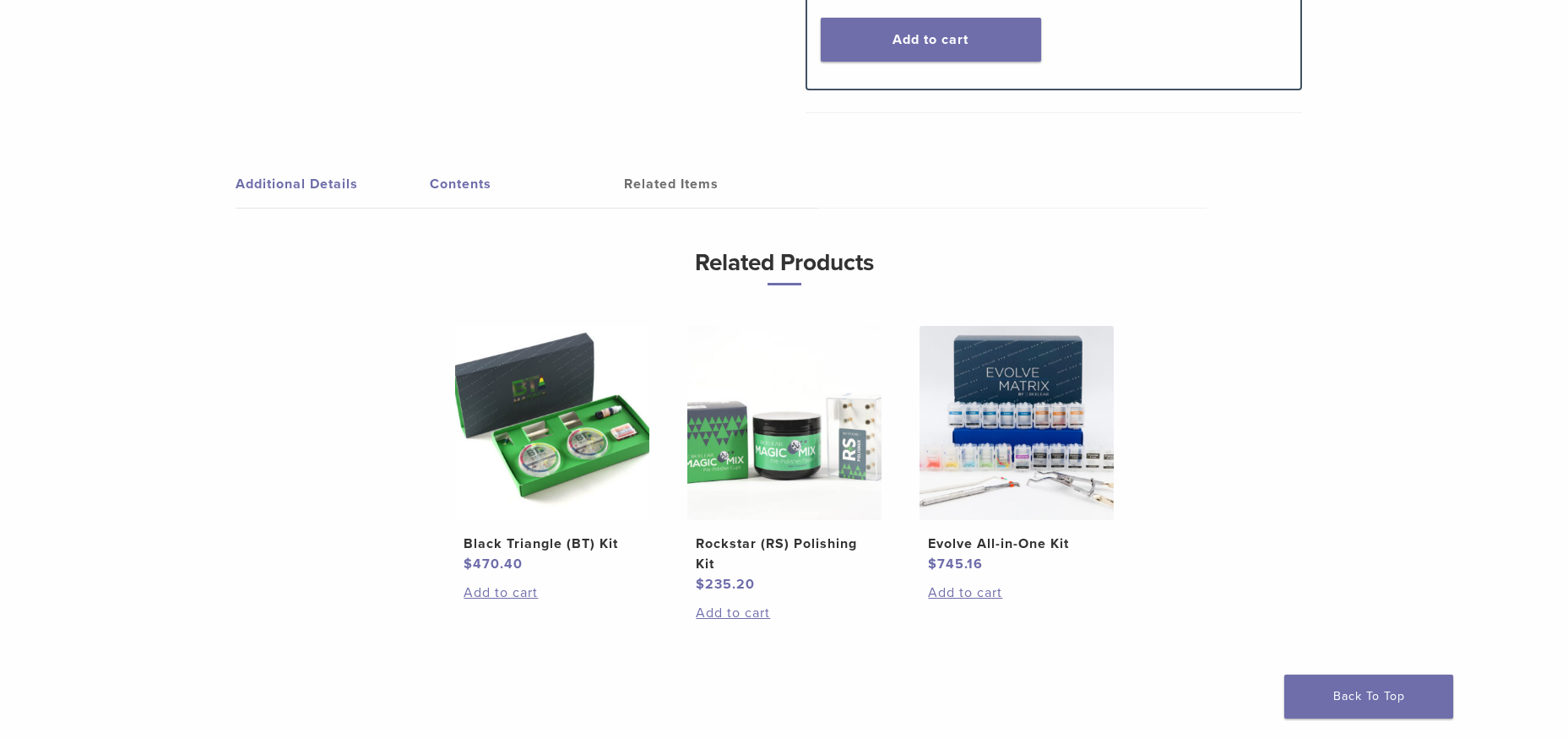
scroll to position [0, 0]
